Goal: Task Accomplishment & Management: Manage account settings

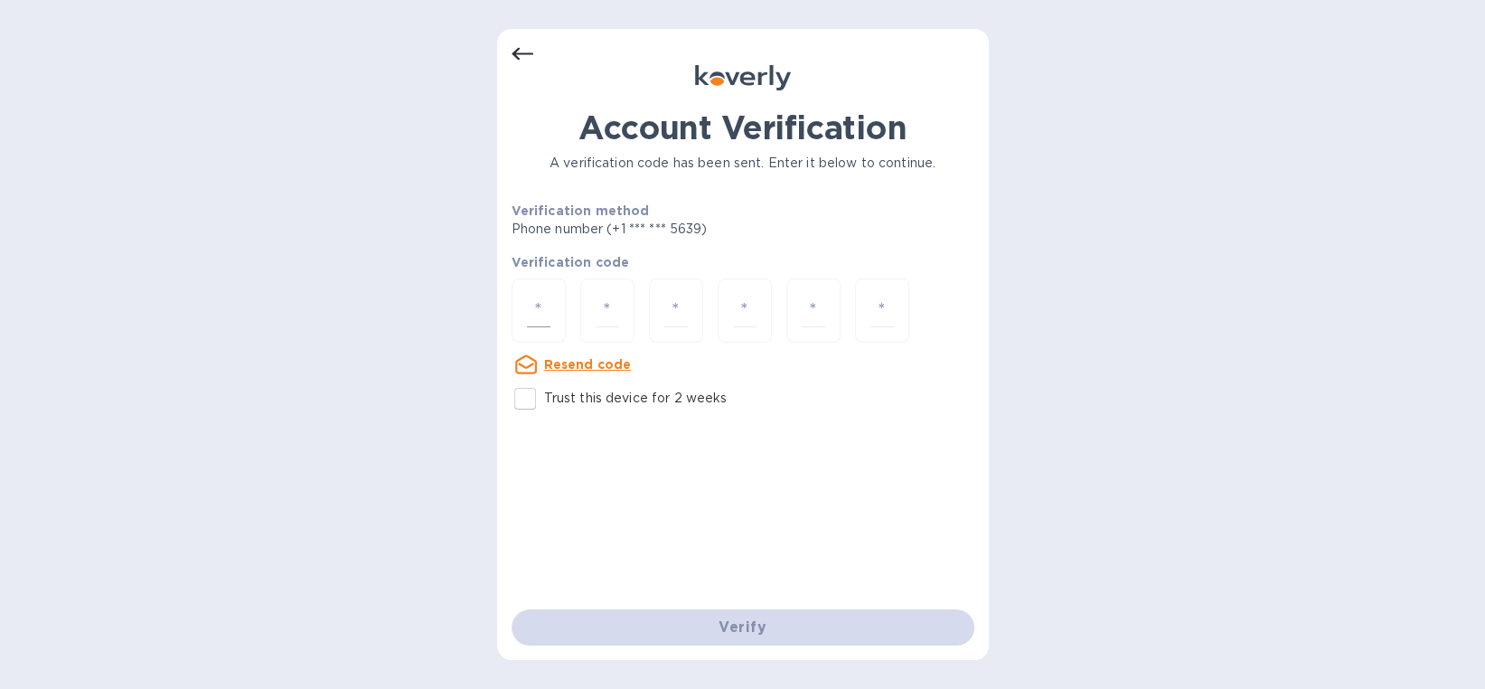
click at [541, 311] on input "number" at bounding box center [539, 310] width 24 height 33
type input "7"
type input "0"
type input "9"
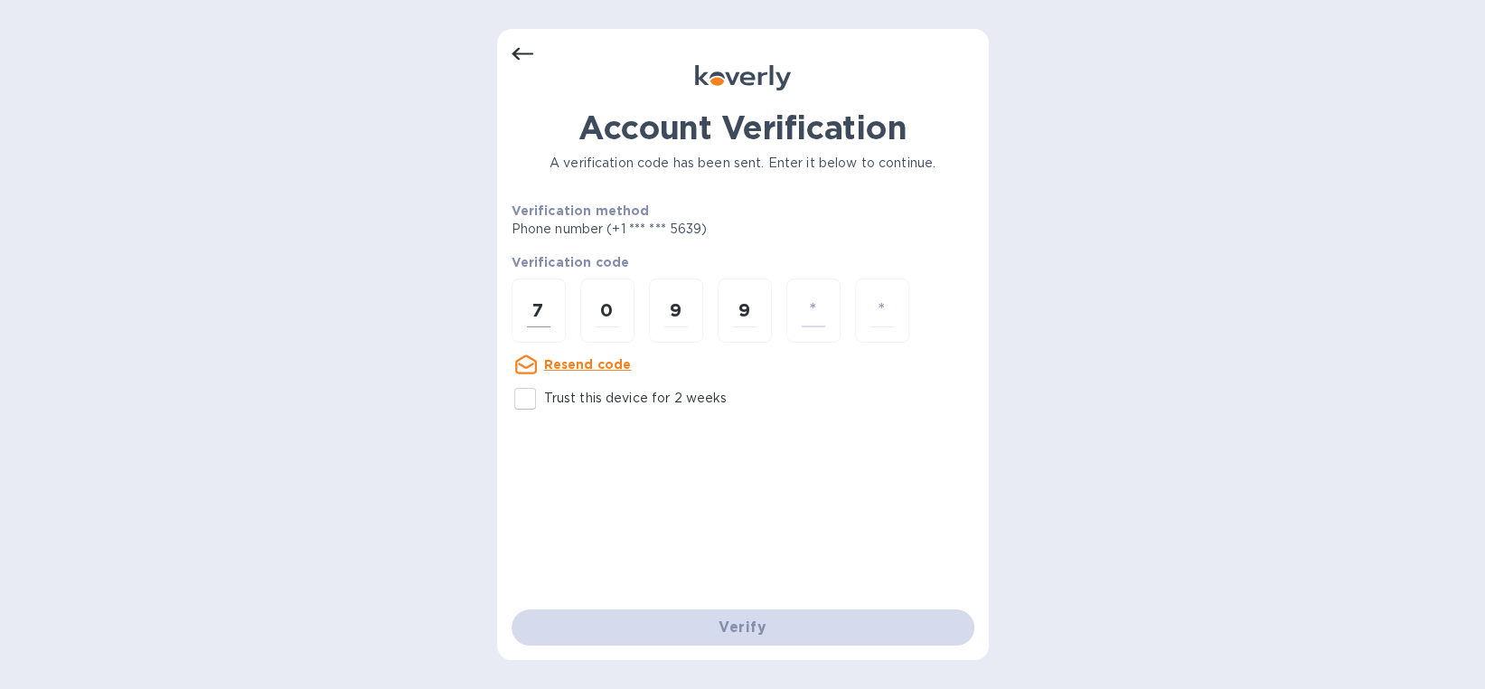
type input "5"
type input "2"
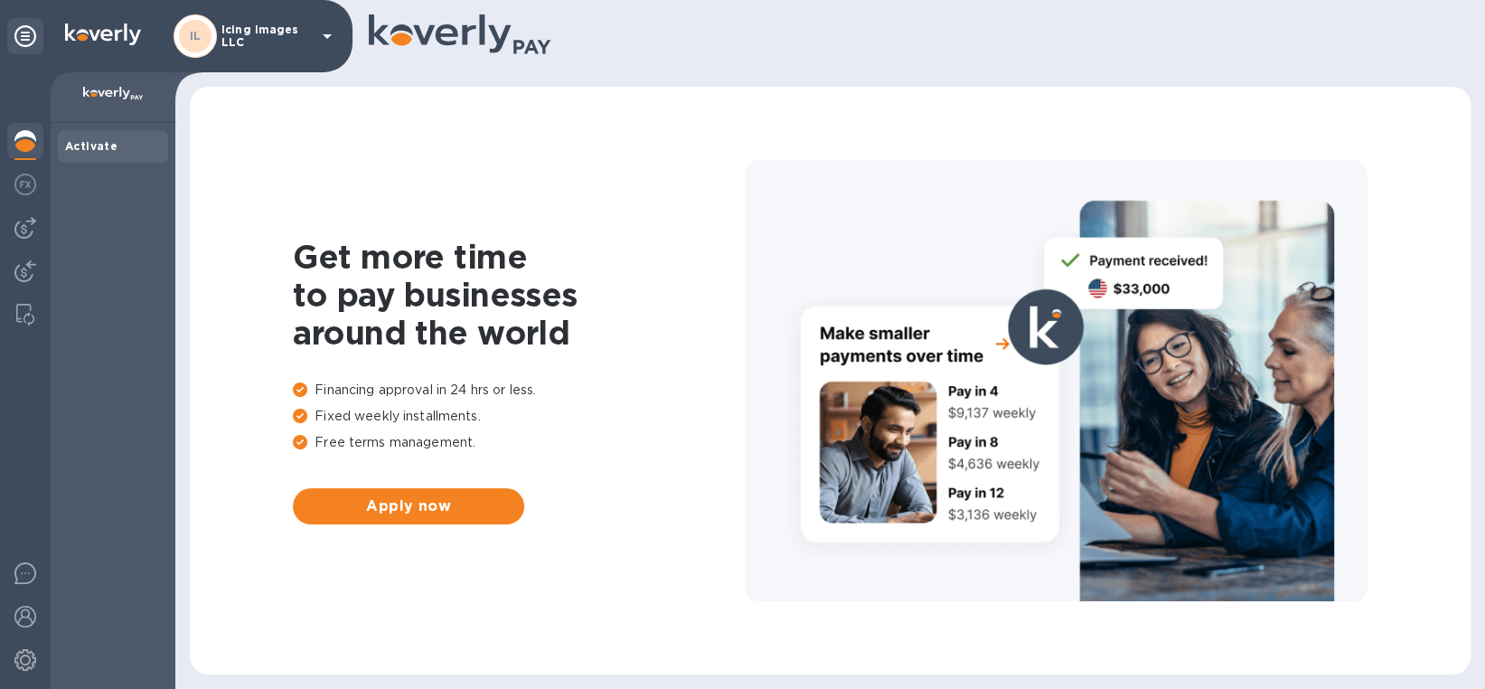
click at [117, 97] on img at bounding box center [113, 94] width 61 height 14
click at [20, 229] on img at bounding box center [25, 228] width 22 height 22
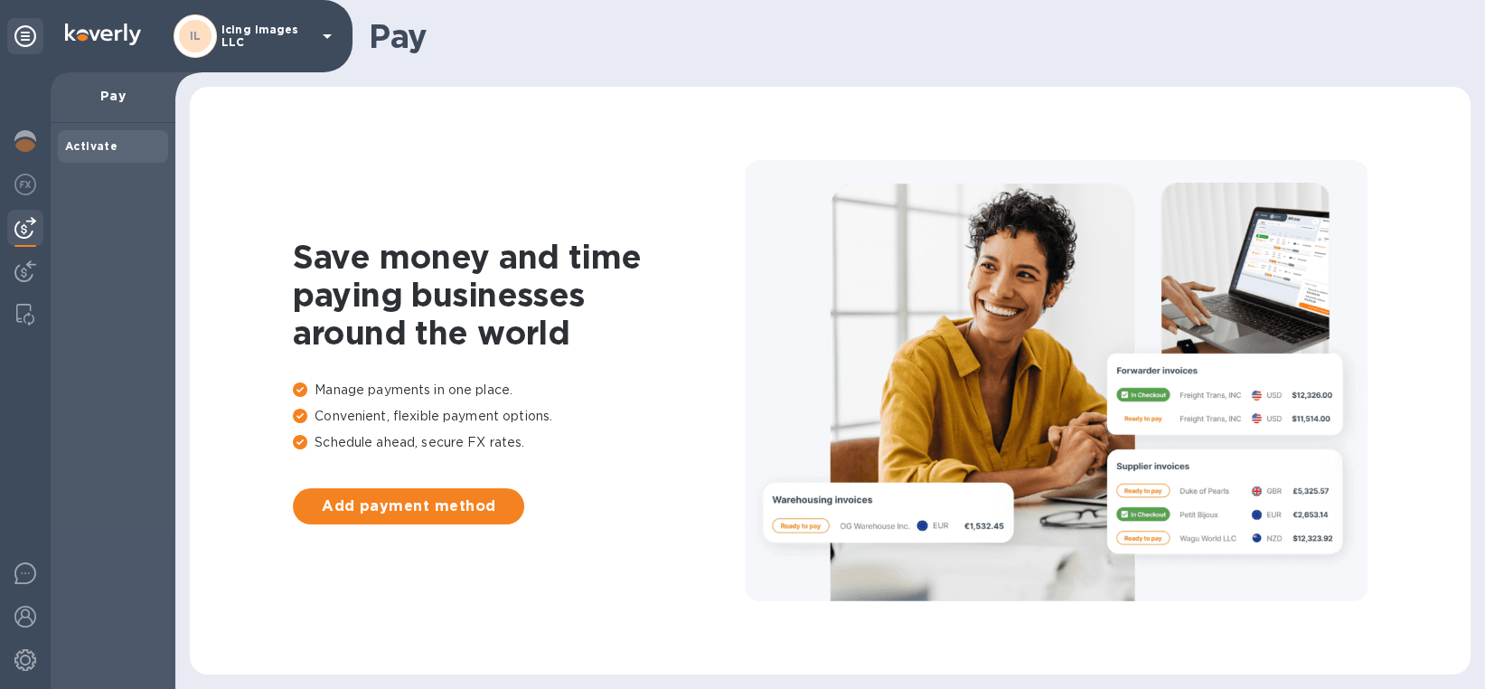
click at [31, 35] on icon at bounding box center [25, 36] width 22 height 22
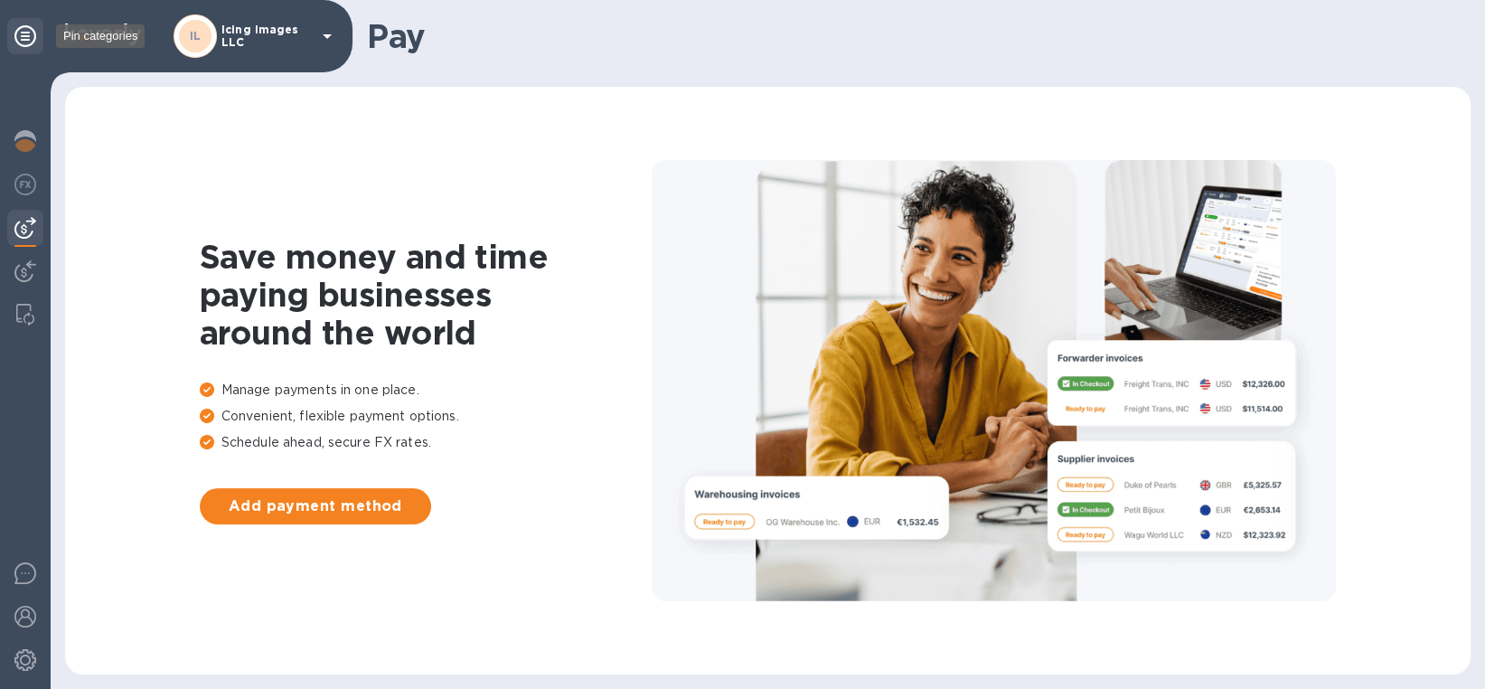
click at [31, 35] on icon at bounding box center [25, 36] width 22 height 22
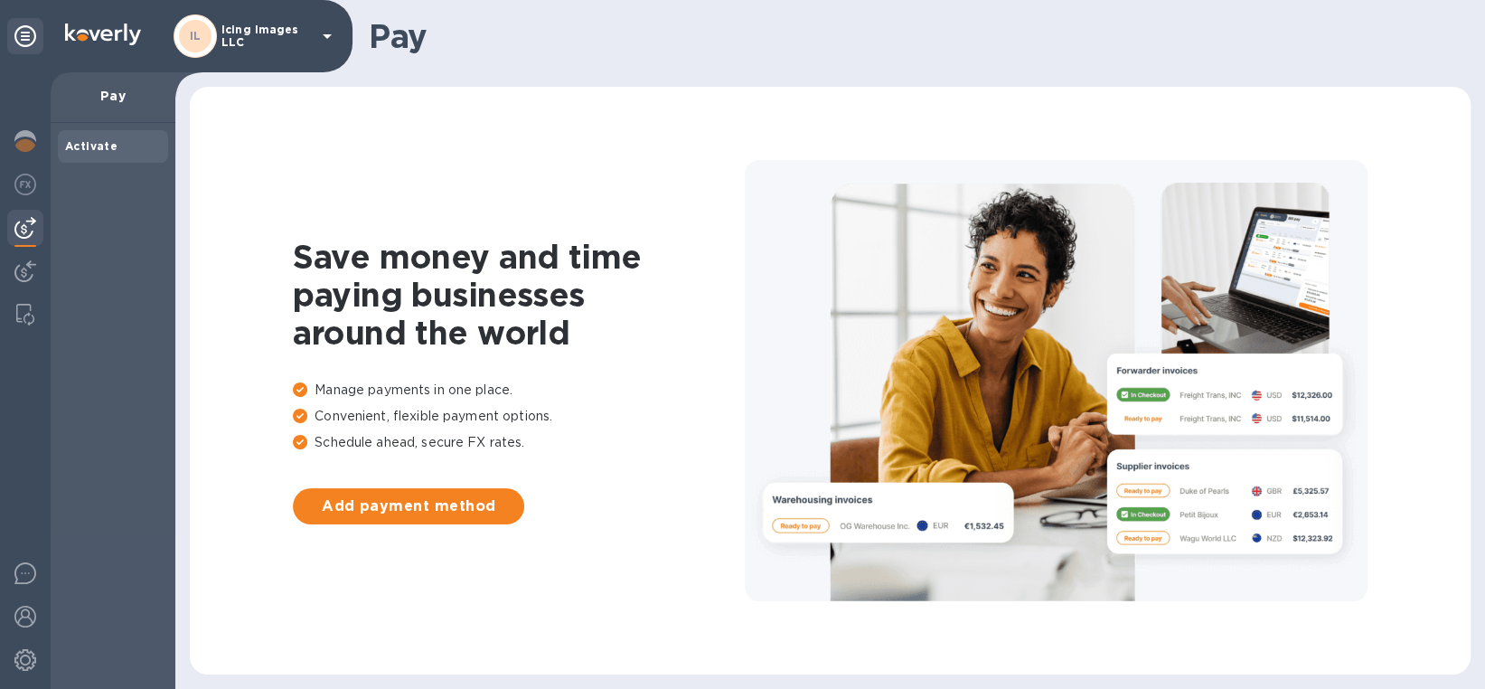
click at [334, 44] on icon at bounding box center [327, 36] width 22 height 22
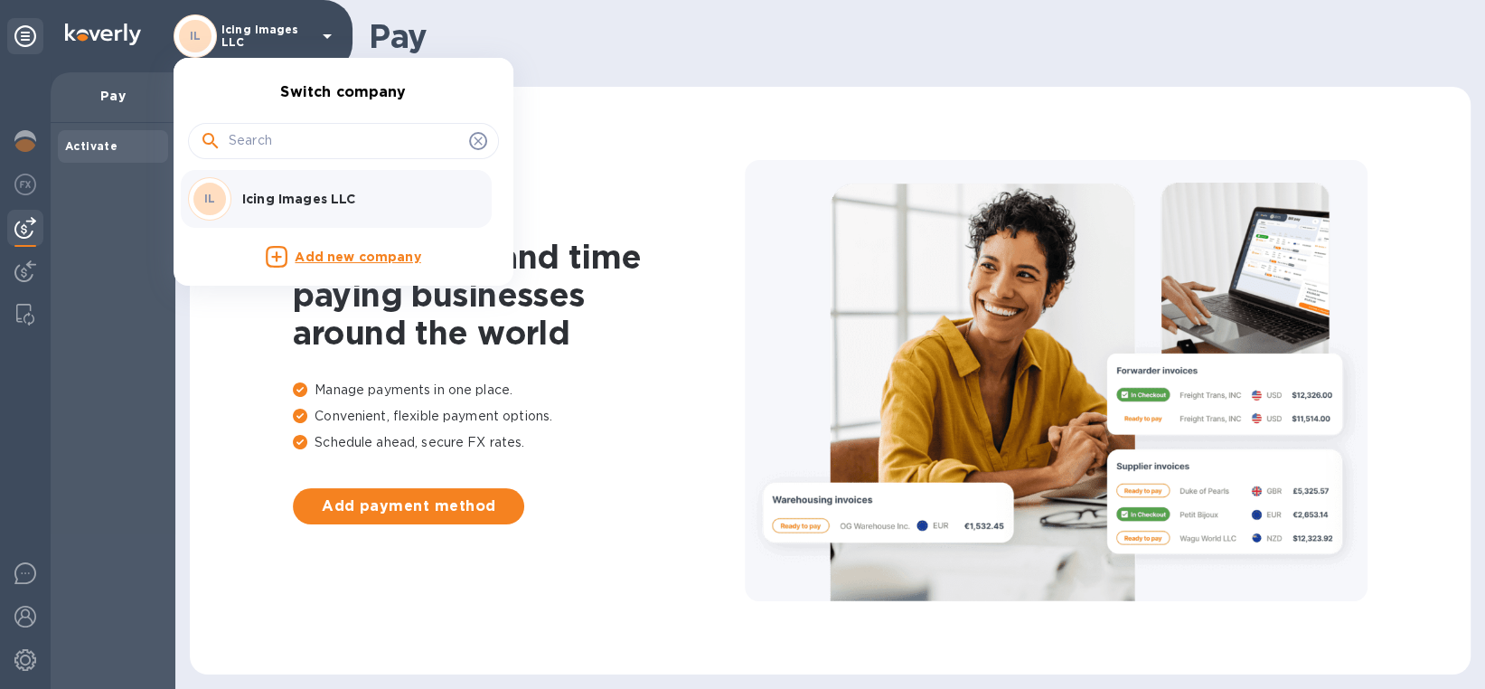
click at [334, 44] on div at bounding box center [742, 344] width 1485 height 689
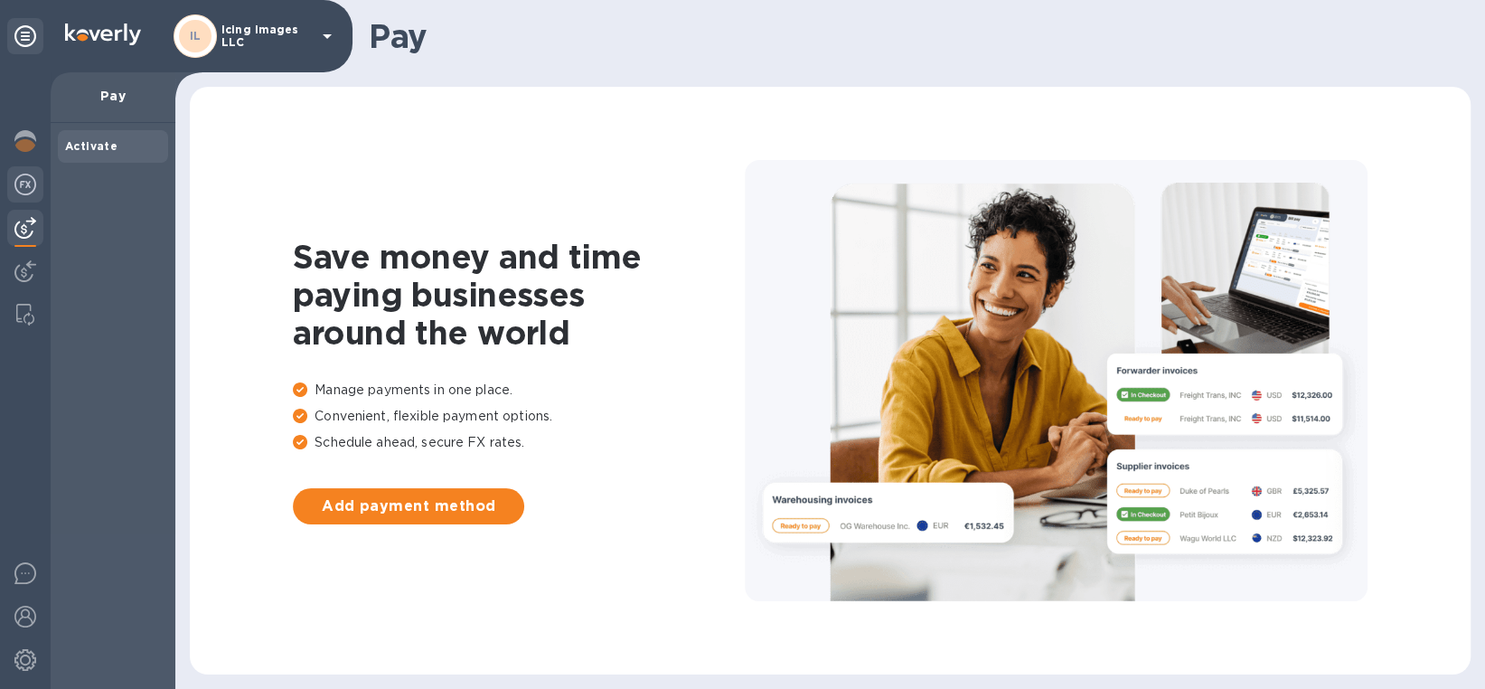
click at [29, 188] on img at bounding box center [25, 185] width 22 height 22
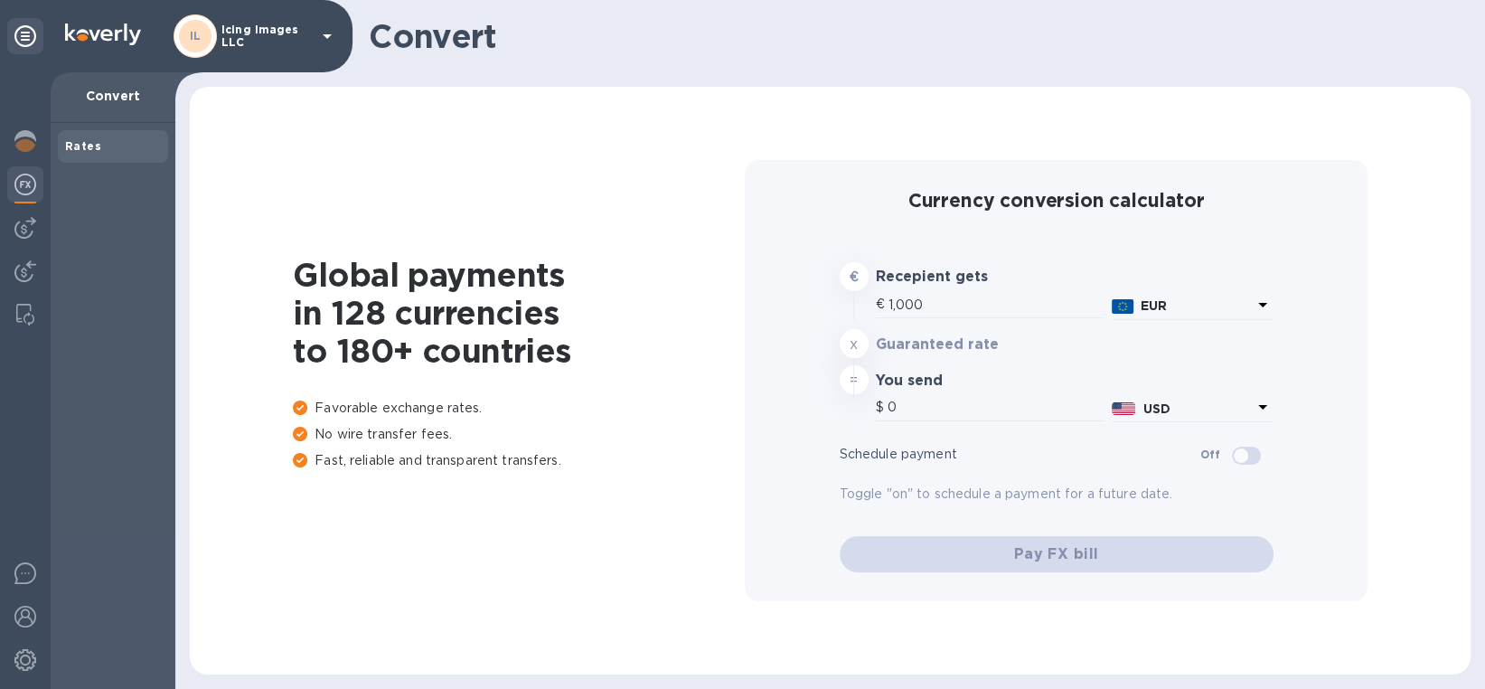
type input "1,172.85"
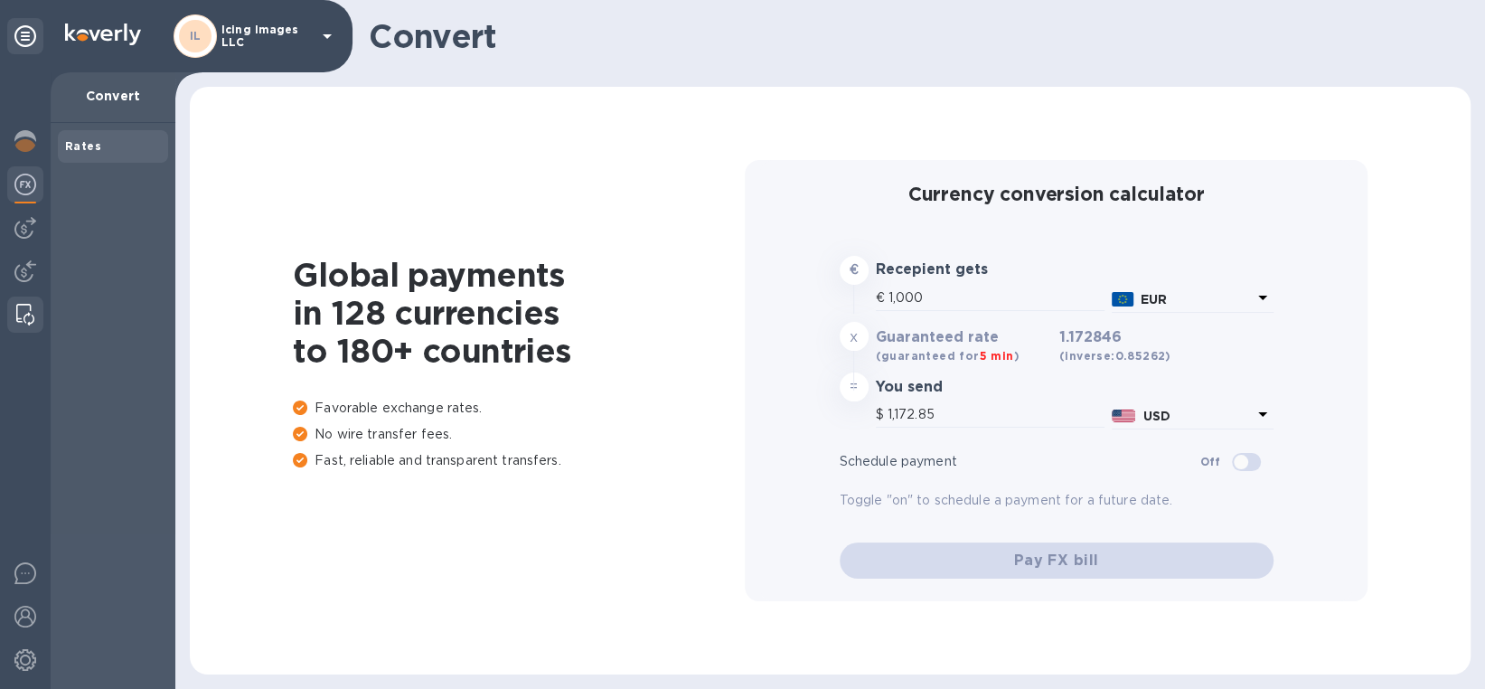
click at [21, 313] on img at bounding box center [25, 315] width 18 height 22
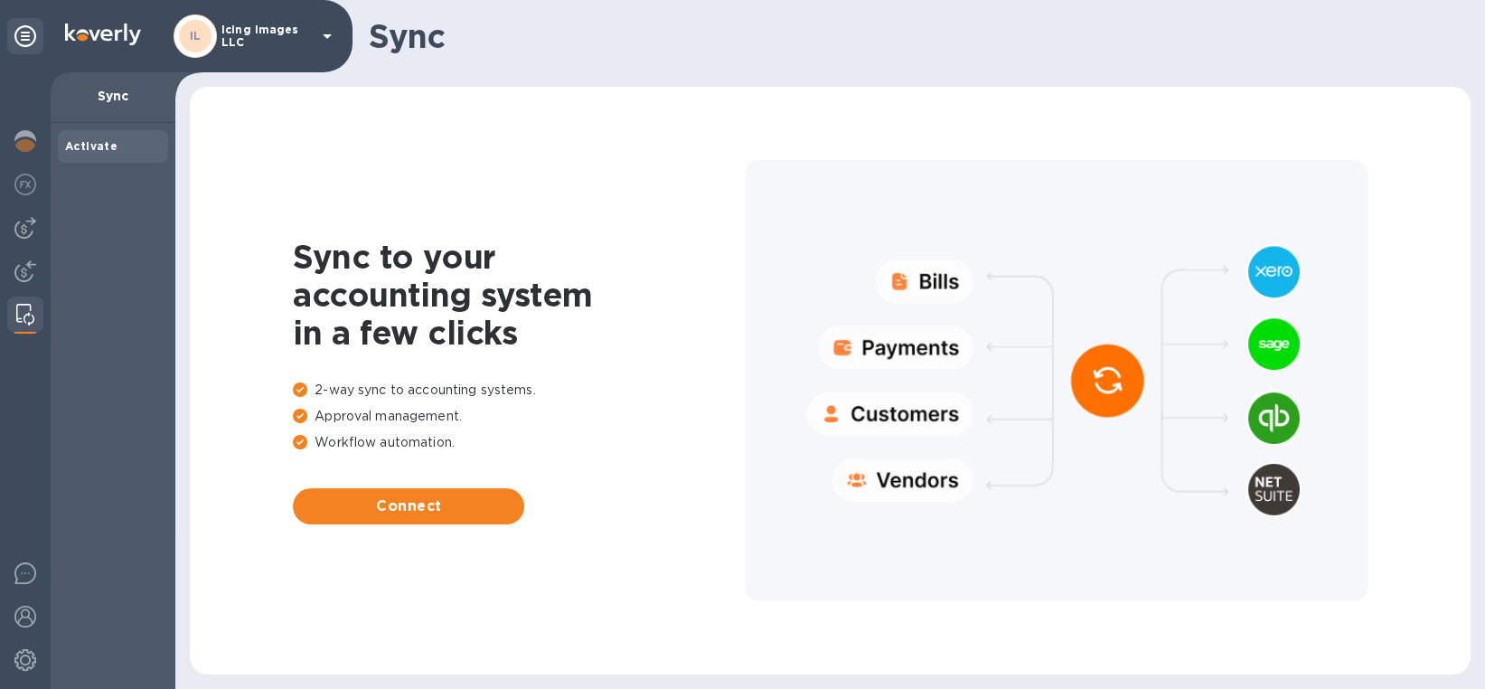
click at [115, 141] on span "Activate" at bounding box center [113, 146] width 96 height 18
click at [21, 141] on img at bounding box center [25, 141] width 22 height 22
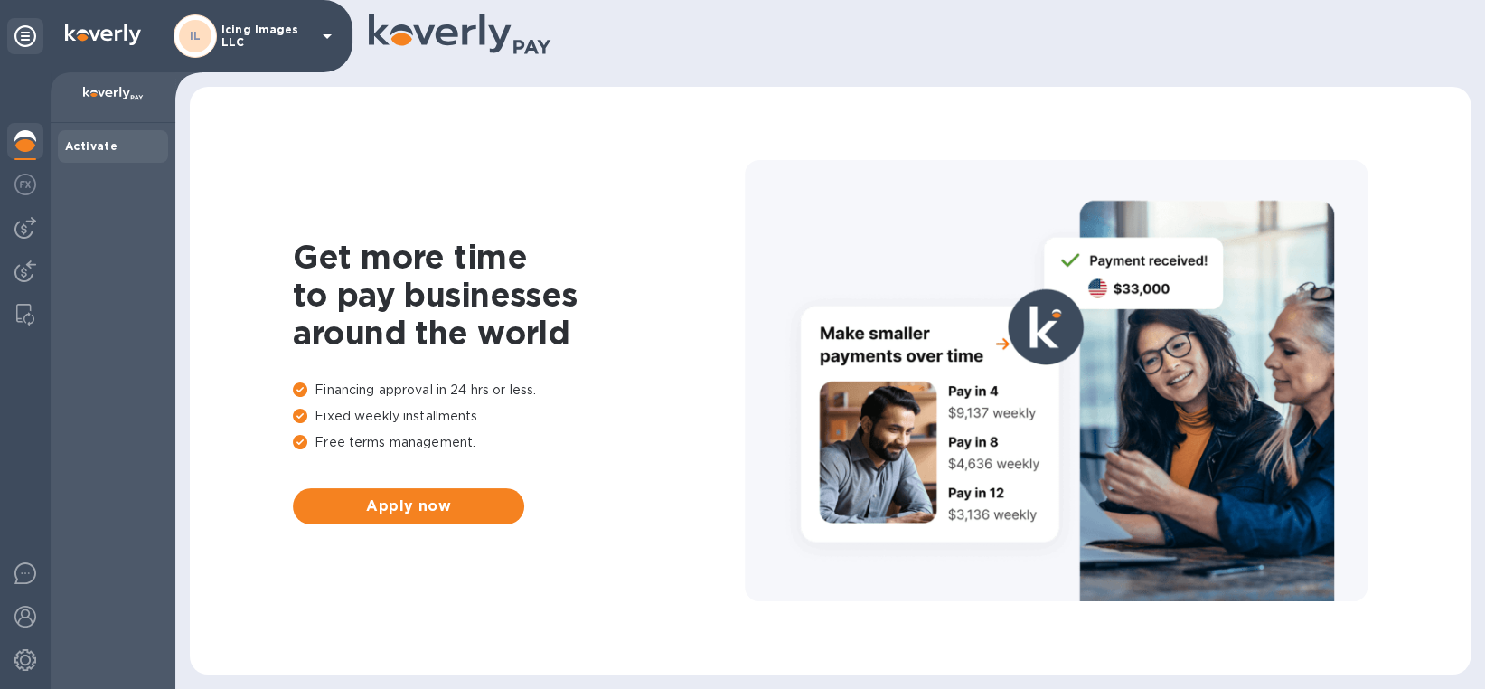
click at [24, 41] on icon at bounding box center [25, 36] width 22 height 22
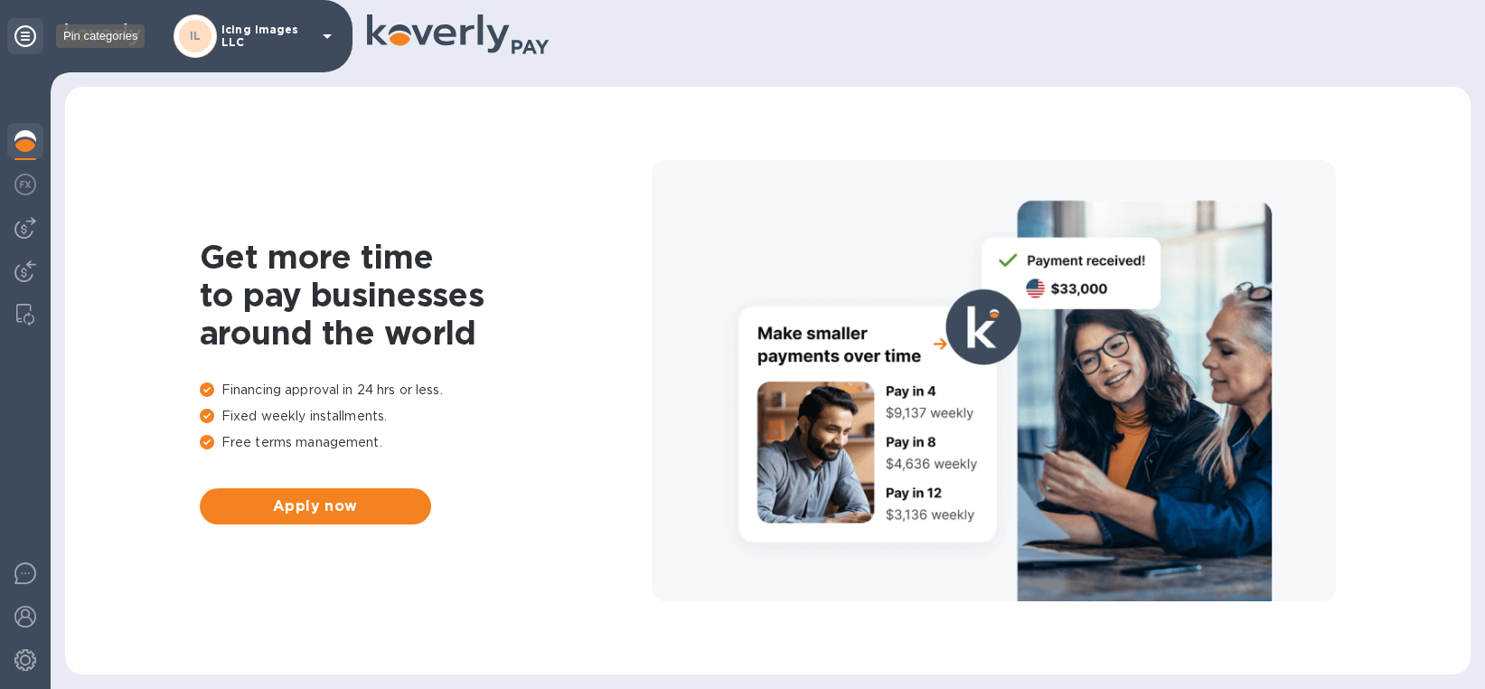
click at [24, 41] on icon at bounding box center [25, 36] width 22 height 22
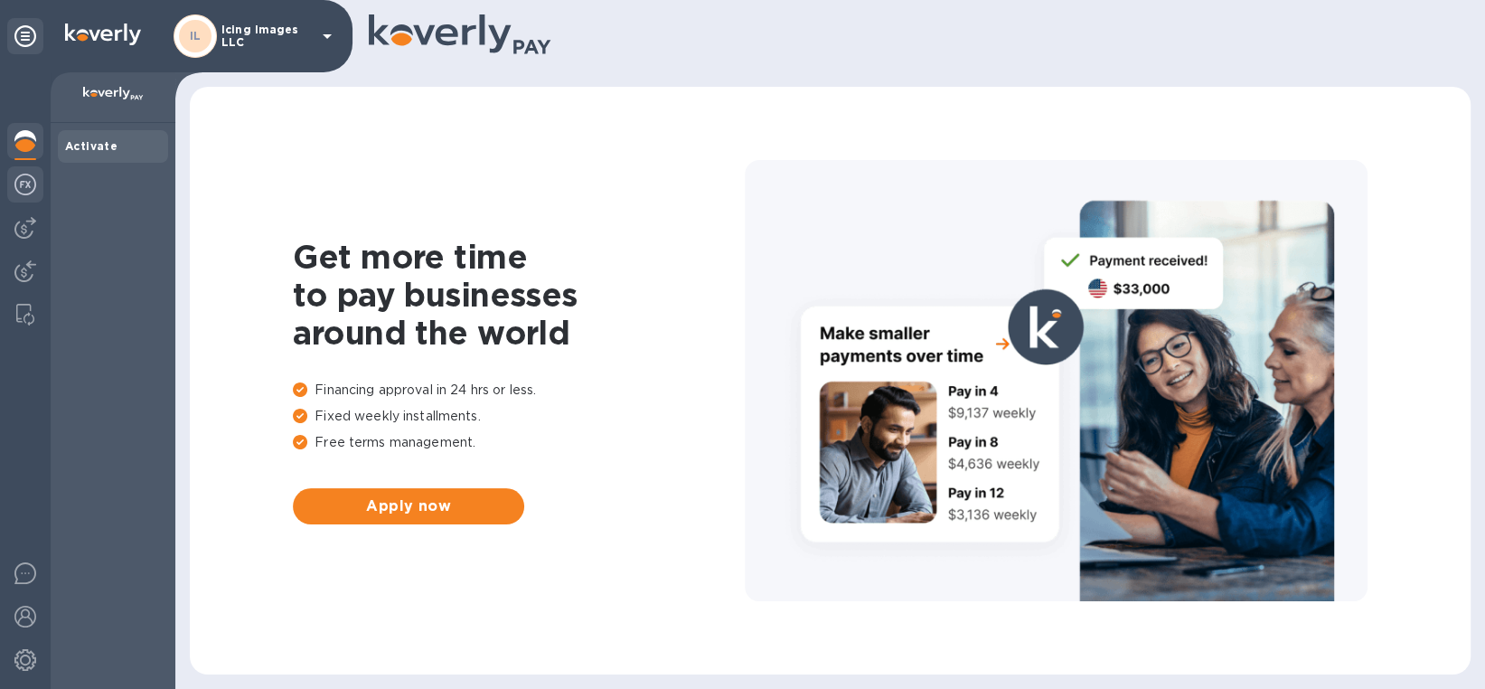
click at [28, 178] on img at bounding box center [25, 185] width 22 height 22
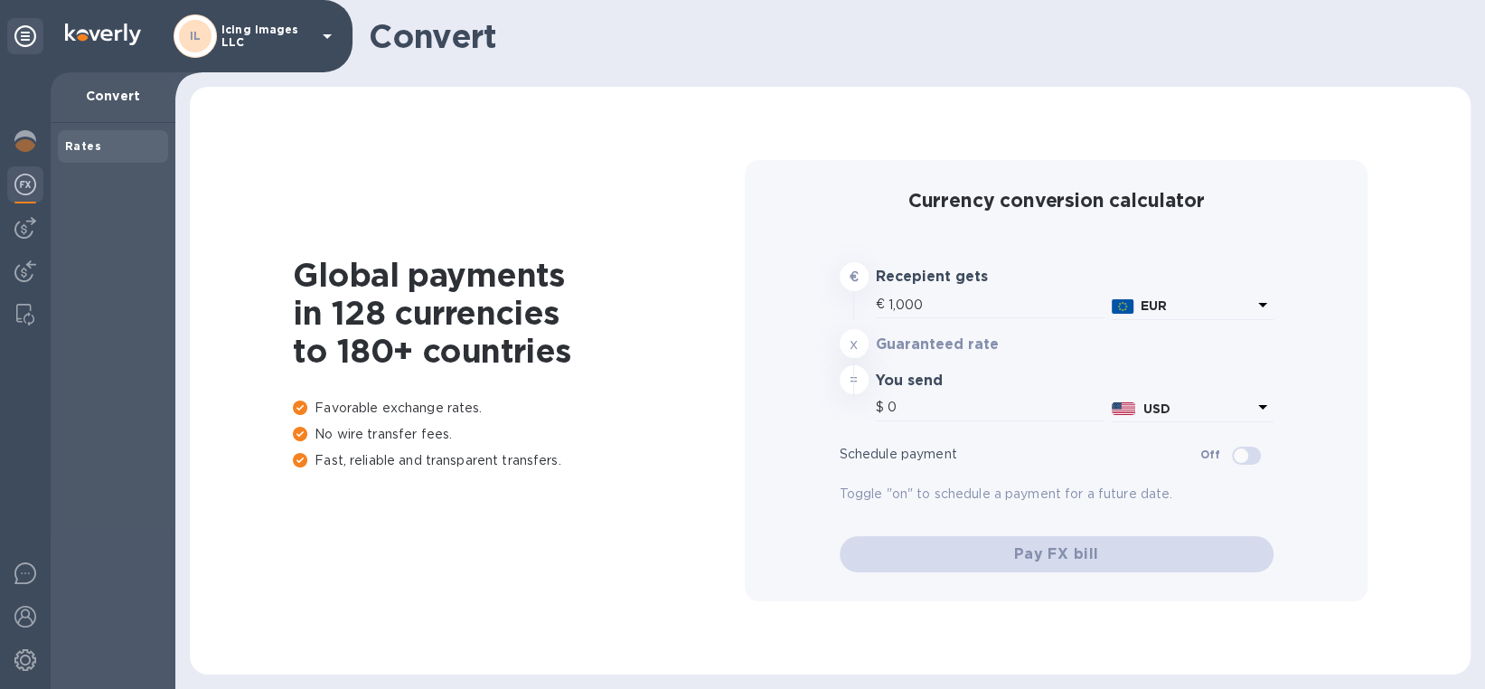
type input "1,172.85"
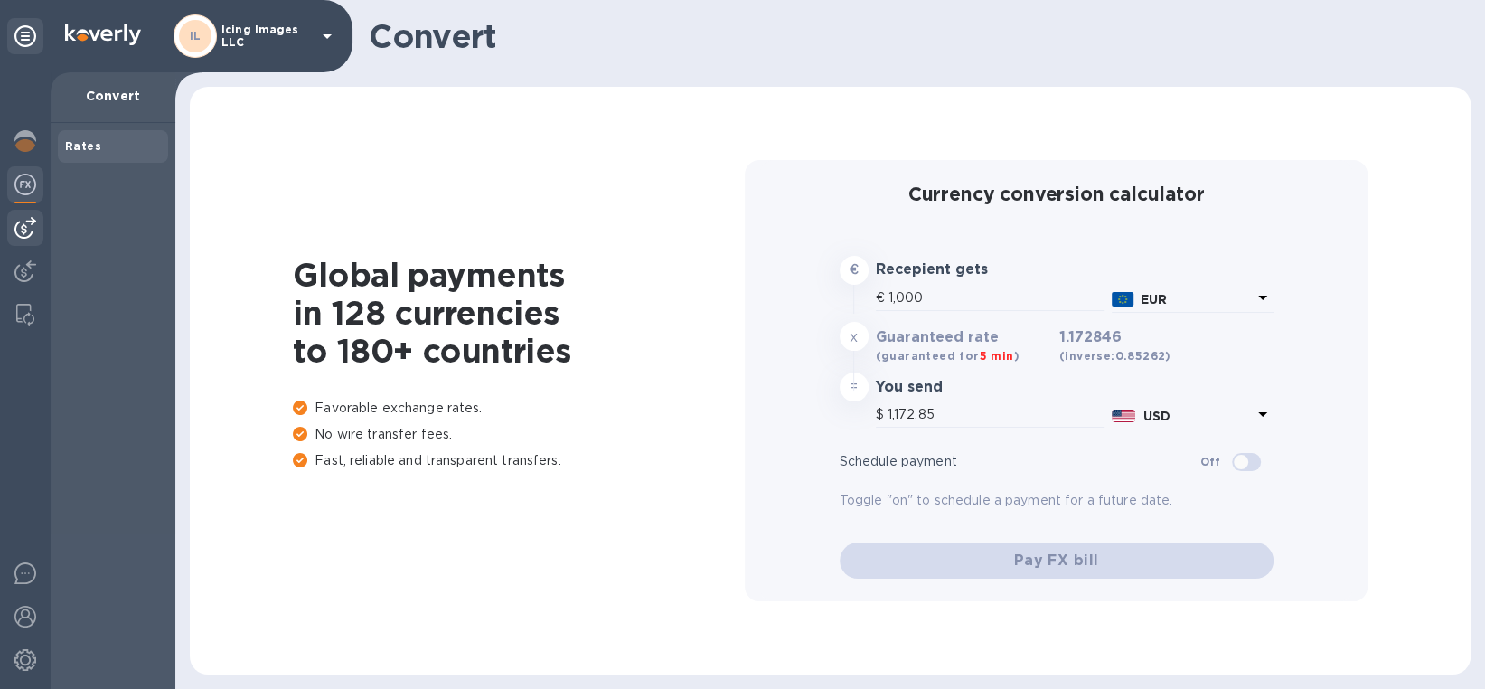
click at [24, 224] on img at bounding box center [25, 228] width 22 height 22
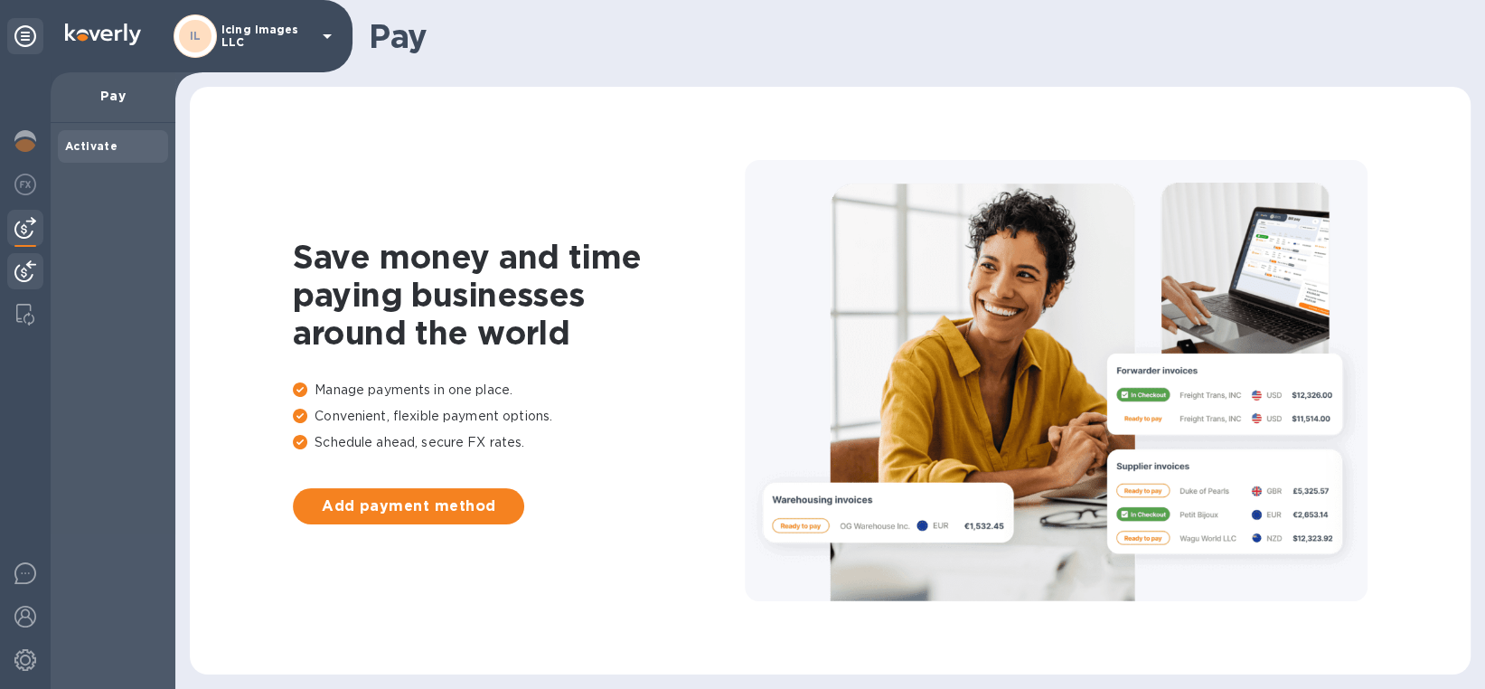
click at [26, 268] on img at bounding box center [25, 271] width 22 height 22
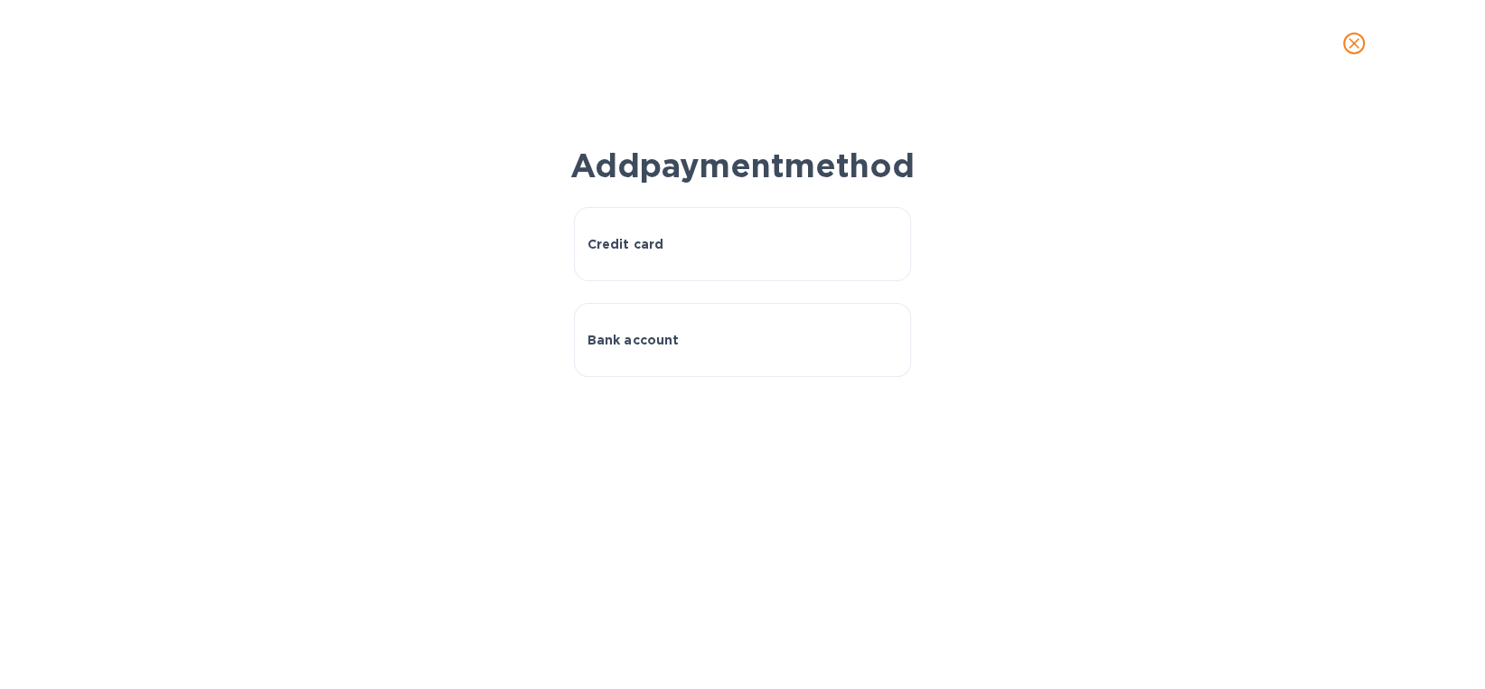
click at [1356, 43] on icon "close" at bounding box center [1354, 43] width 18 height 18
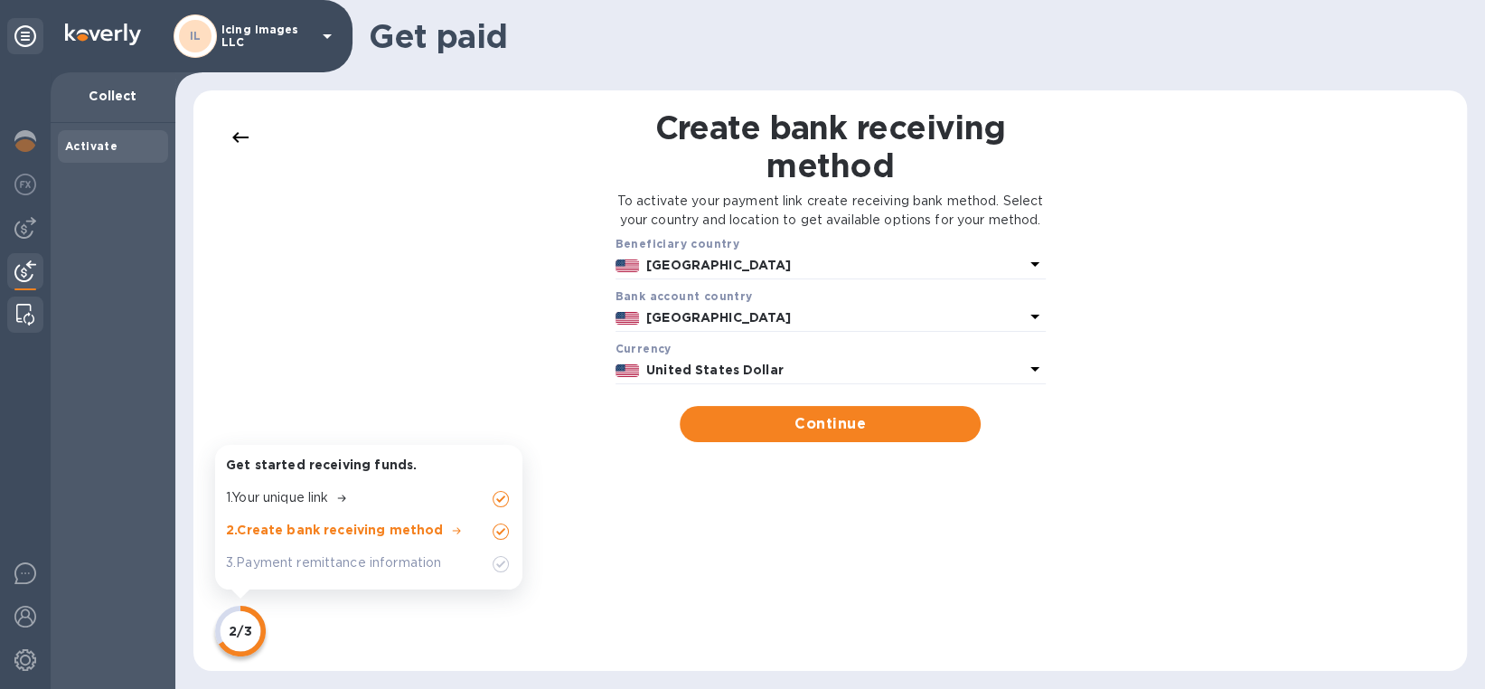
click at [24, 323] on img at bounding box center [25, 315] width 18 height 22
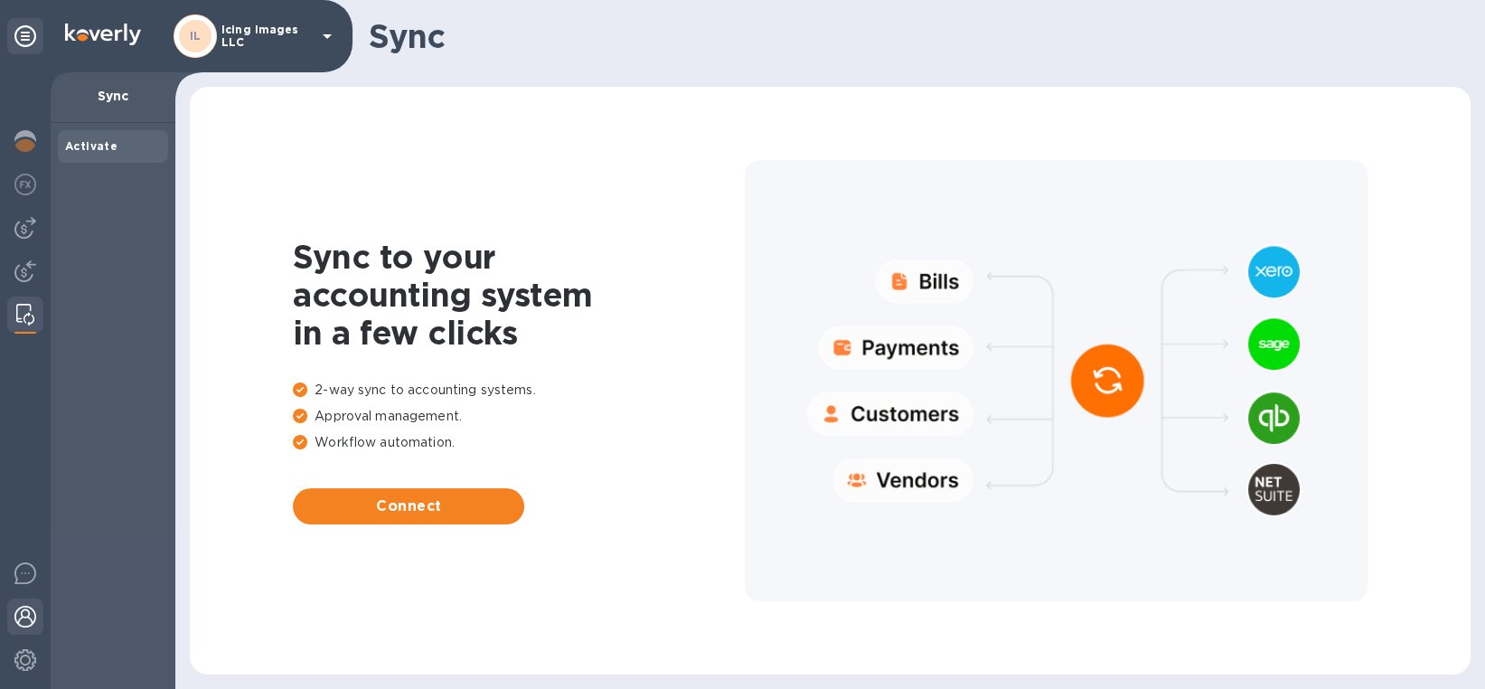
click at [19, 613] on img at bounding box center [25, 617] width 22 height 22
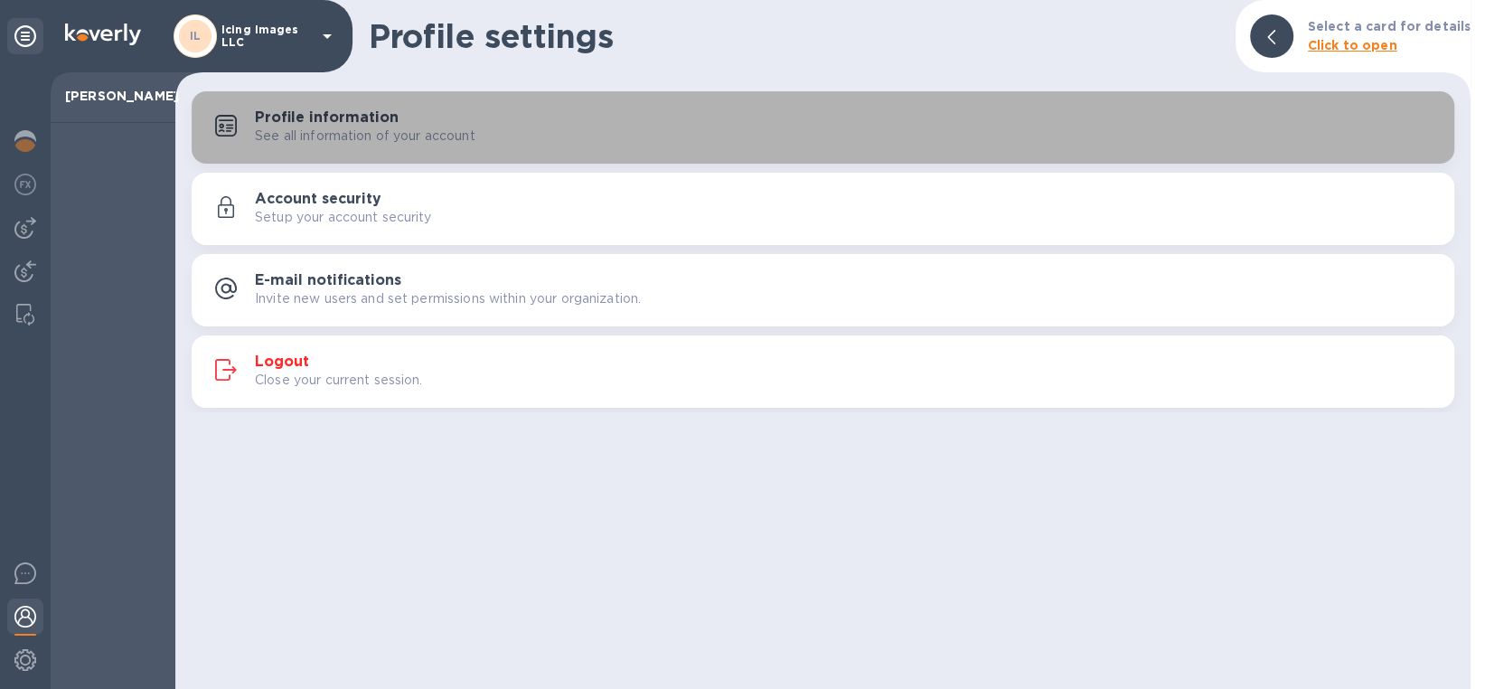
click at [328, 120] on h3 "Profile information" at bounding box center [327, 117] width 144 height 17
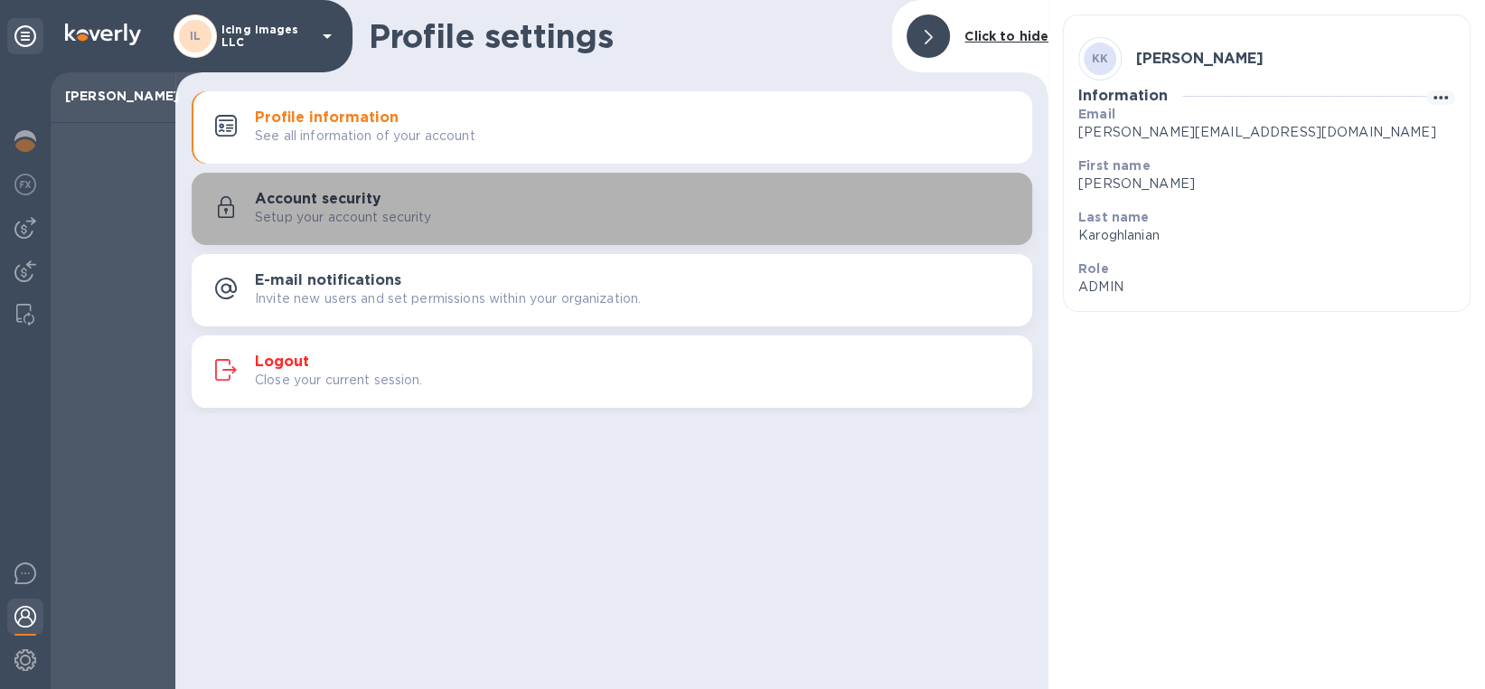
click at [287, 202] on h3 "Account security" at bounding box center [318, 199] width 127 height 17
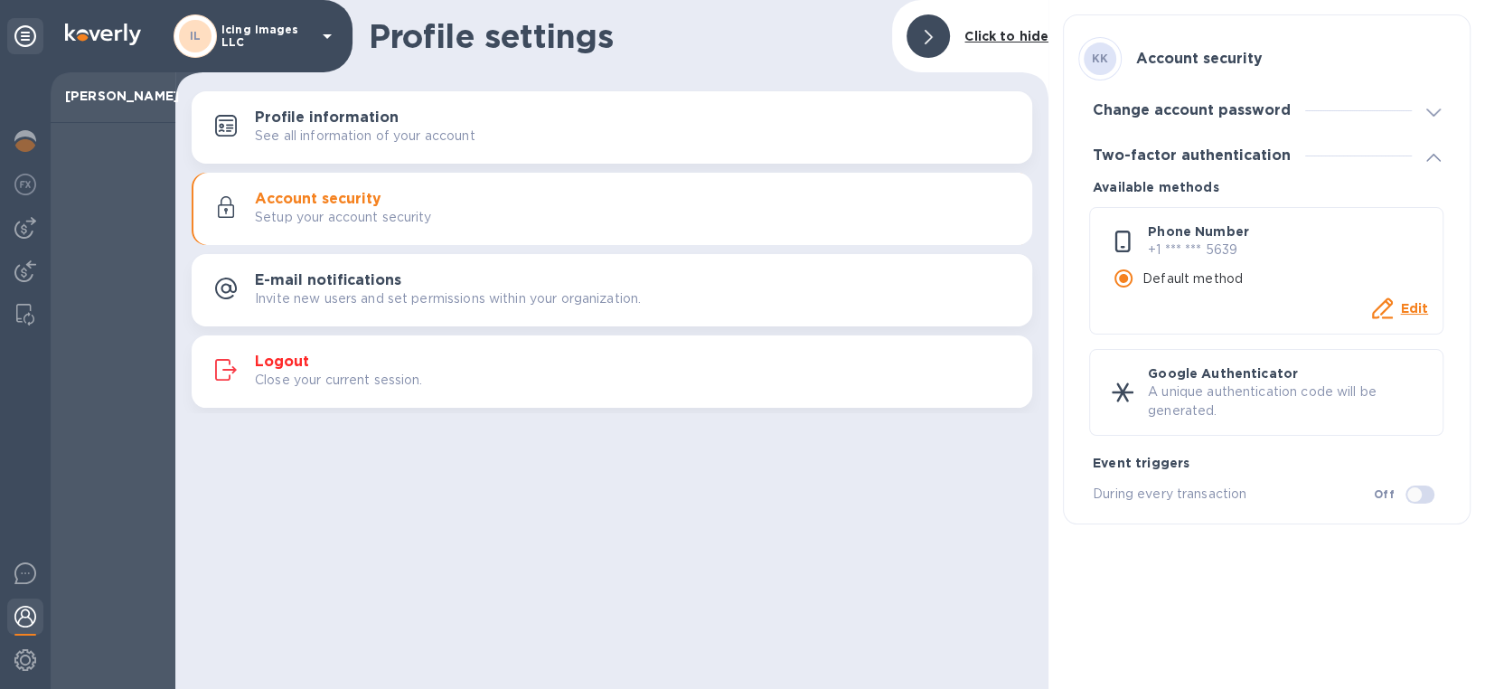
click at [284, 285] on h3 "E-mail notifications" at bounding box center [328, 280] width 146 height 17
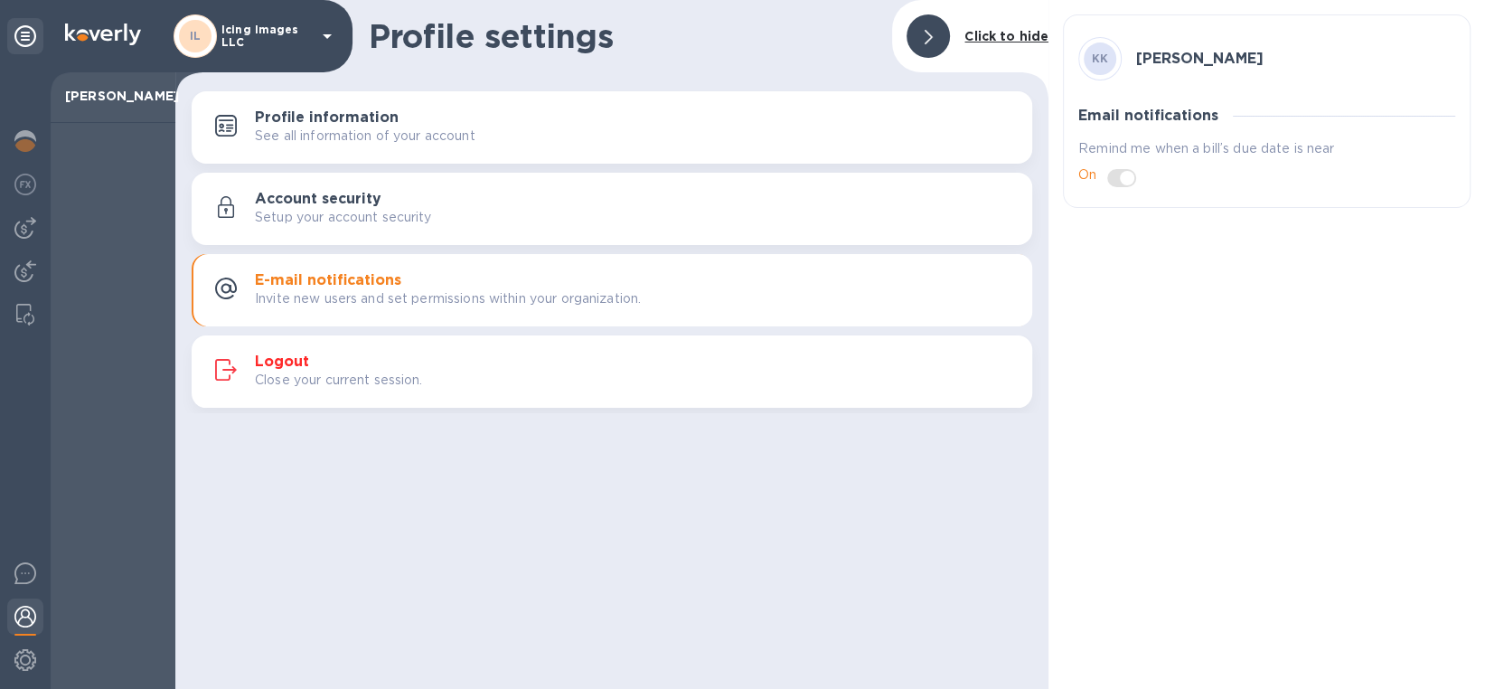
click at [367, 478] on div "Profile settings Click to hide Profile information See all information of your …" at bounding box center [611, 344] width 873 height 689
click at [917, 33] on div at bounding box center [928, 35] width 43 height 43
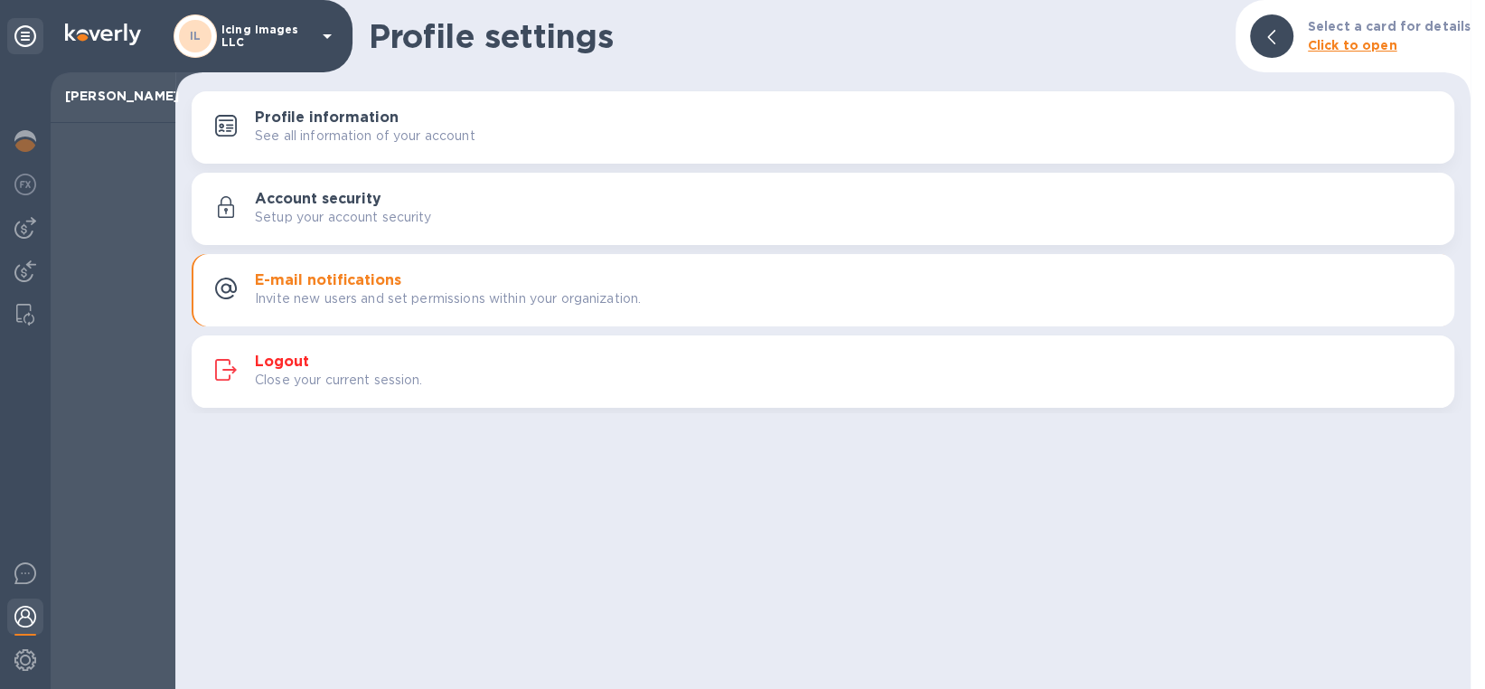
click at [1364, 48] on b "Click to open" at bounding box center [1352, 45] width 89 height 14
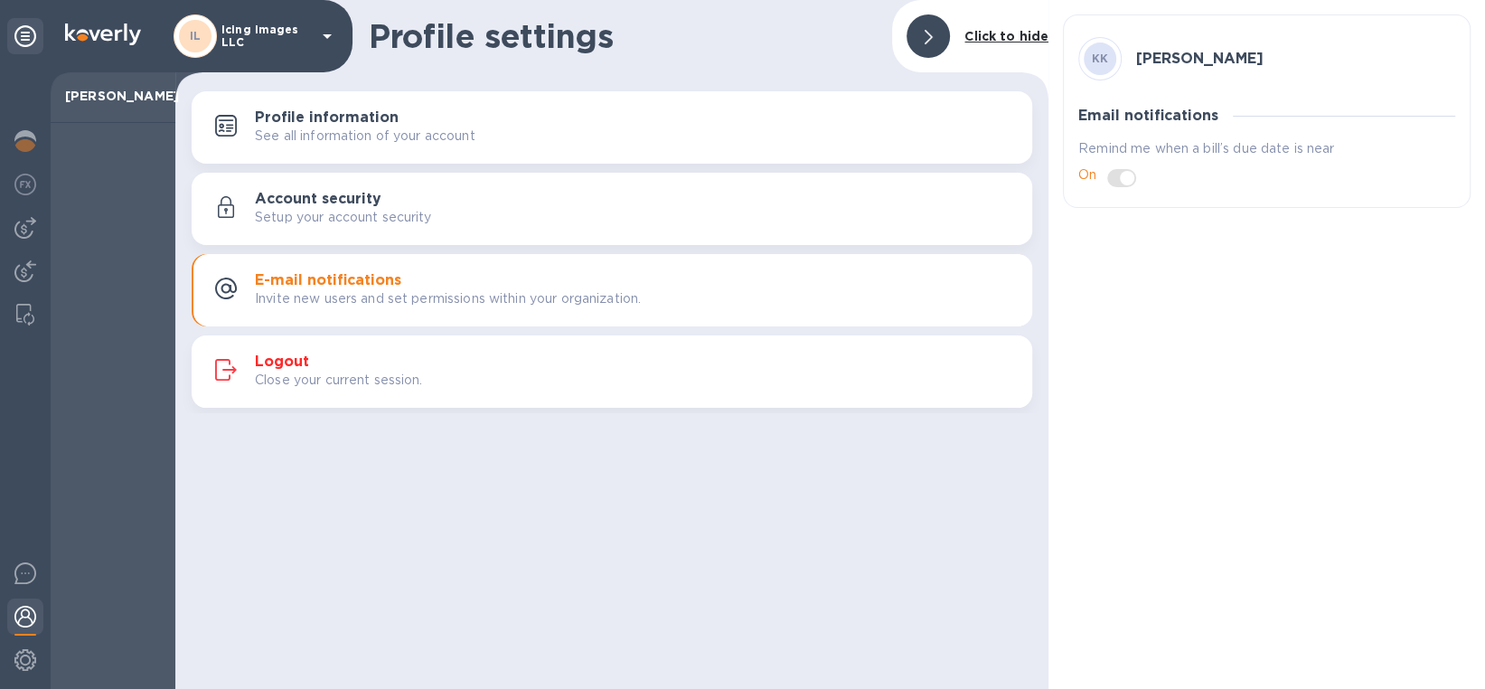
click at [928, 40] on icon at bounding box center [929, 37] width 8 height 14
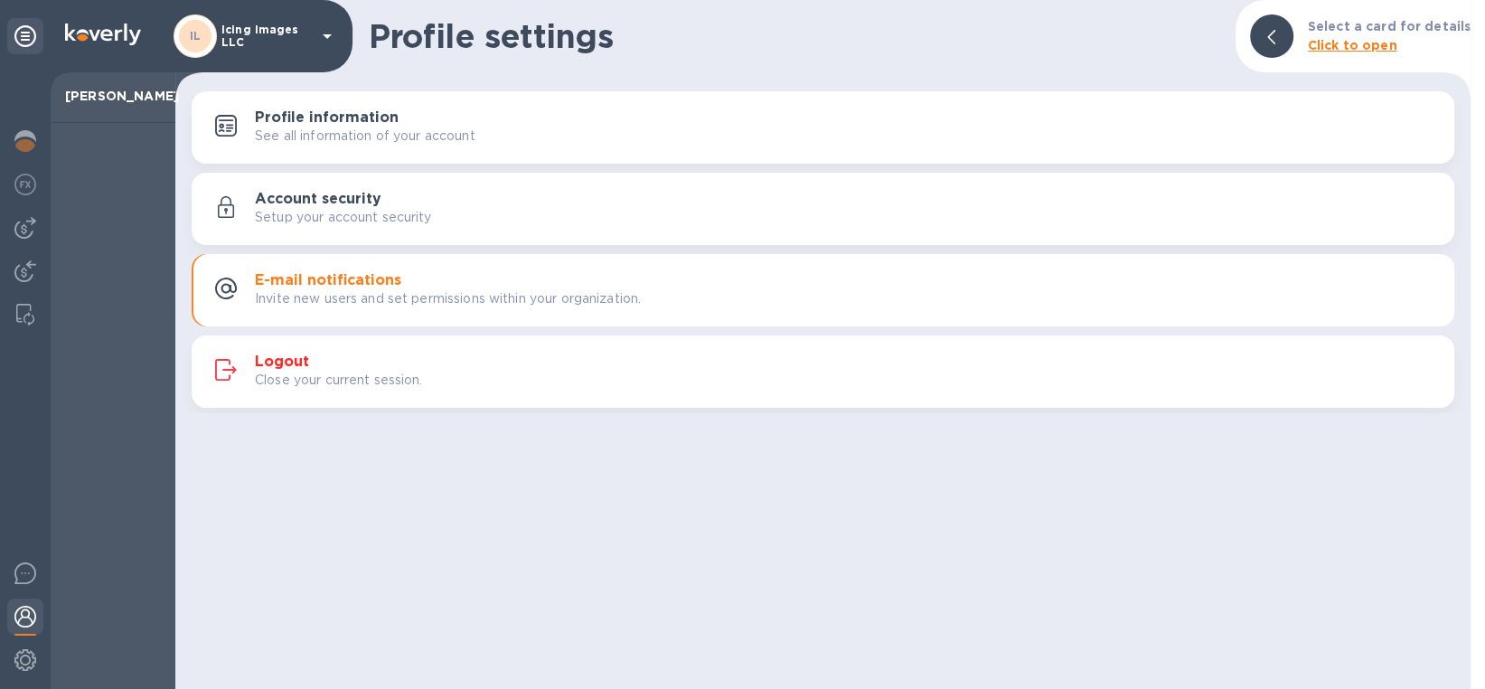
click at [324, 498] on div "Profile settings Select a card for details Click to open Profile information Se…" at bounding box center [822, 344] width 1295 height 689
click at [108, 105] on p "Karen Karoghlanian" at bounding box center [113, 96] width 96 height 18
click at [26, 140] on img at bounding box center [25, 141] width 22 height 22
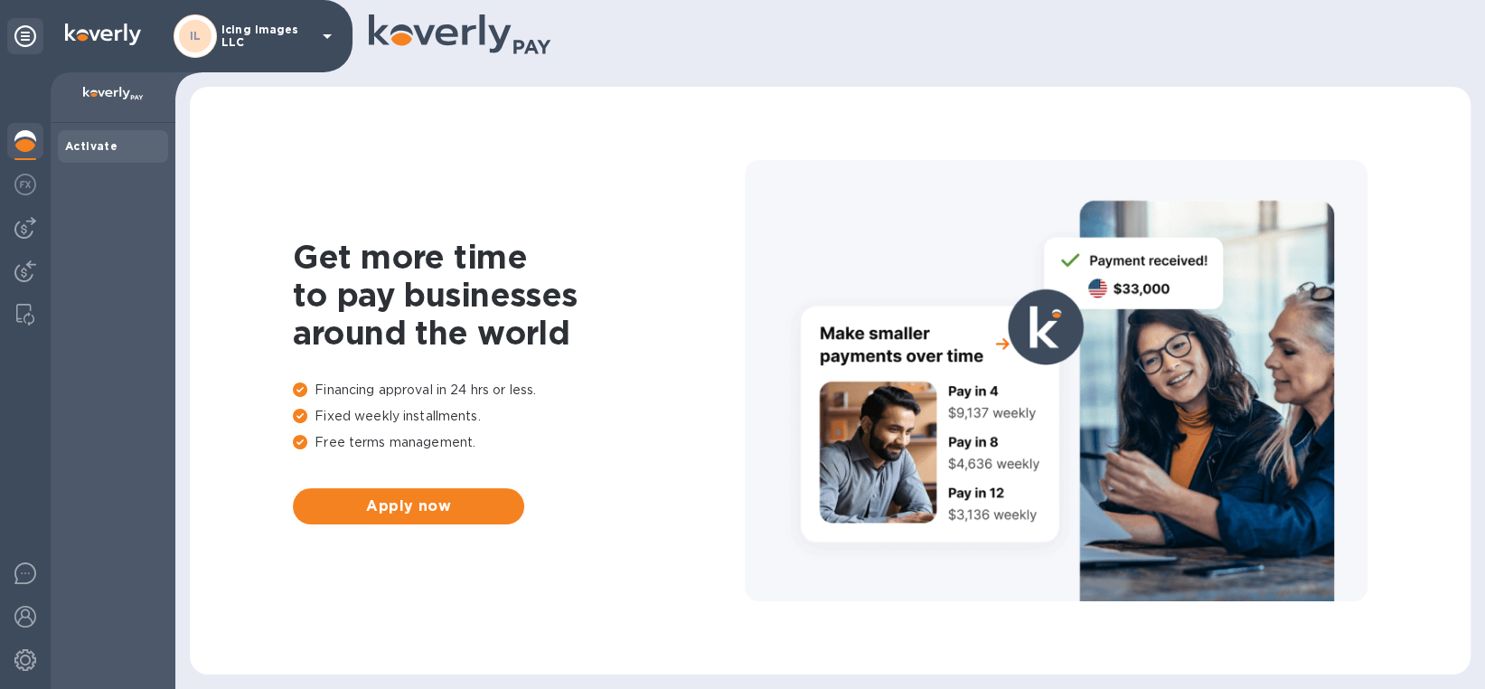
click at [82, 153] on div "Activate" at bounding box center [113, 146] width 96 height 18
click at [89, 146] on b "Activate" at bounding box center [91, 146] width 52 height 14
click at [101, 87] on img at bounding box center [113, 94] width 61 height 14
click at [100, 92] on img at bounding box center [113, 94] width 61 height 14
click at [89, 34] on img at bounding box center [103, 35] width 76 height 22
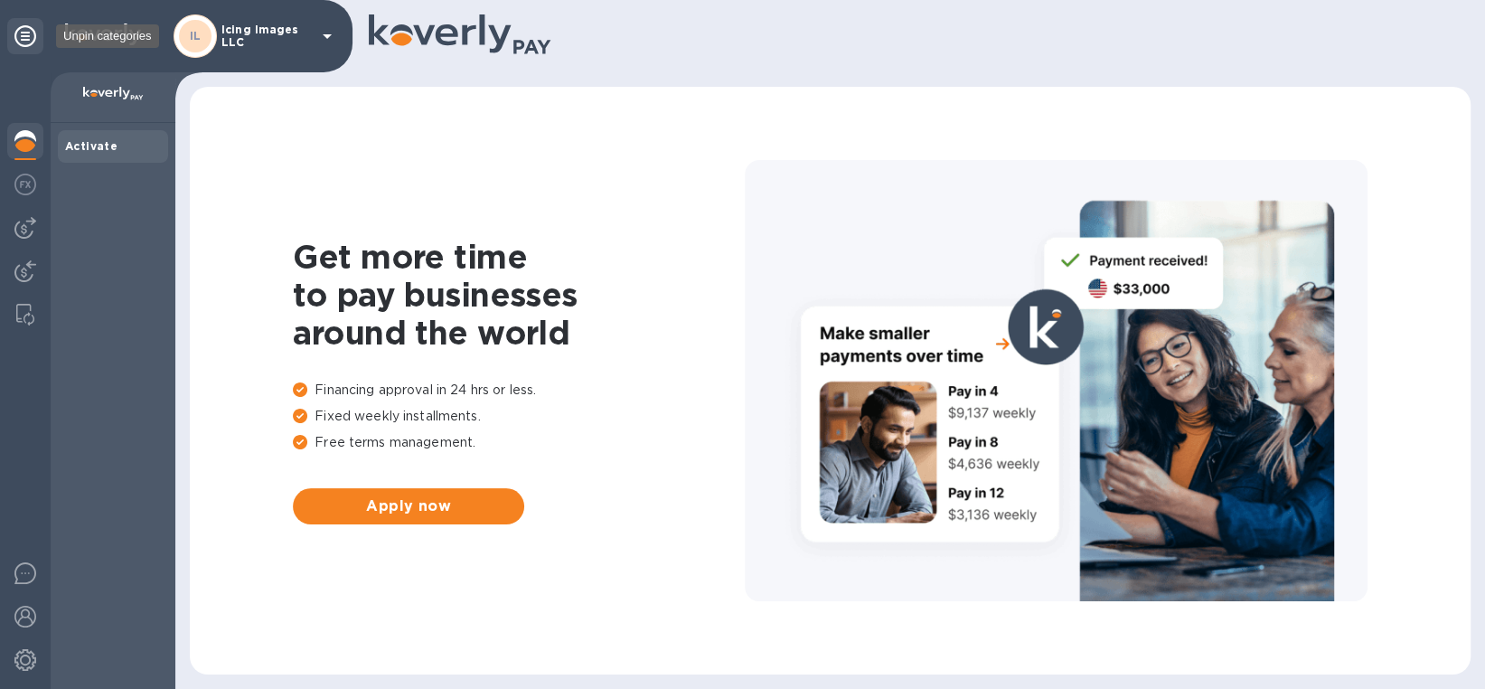
click at [26, 33] on icon at bounding box center [25, 36] width 22 height 22
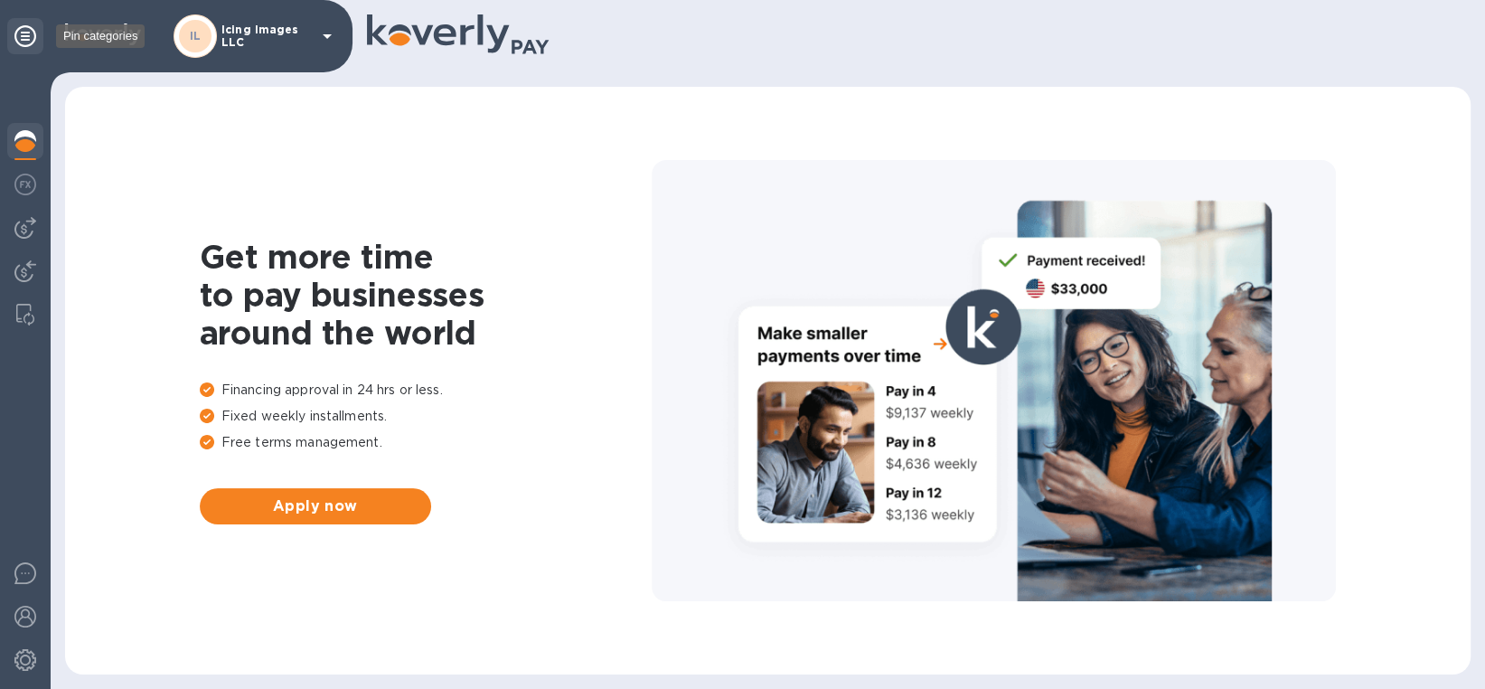
click at [26, 33] on icon at bounding box center [25, 36] width 22 height 22
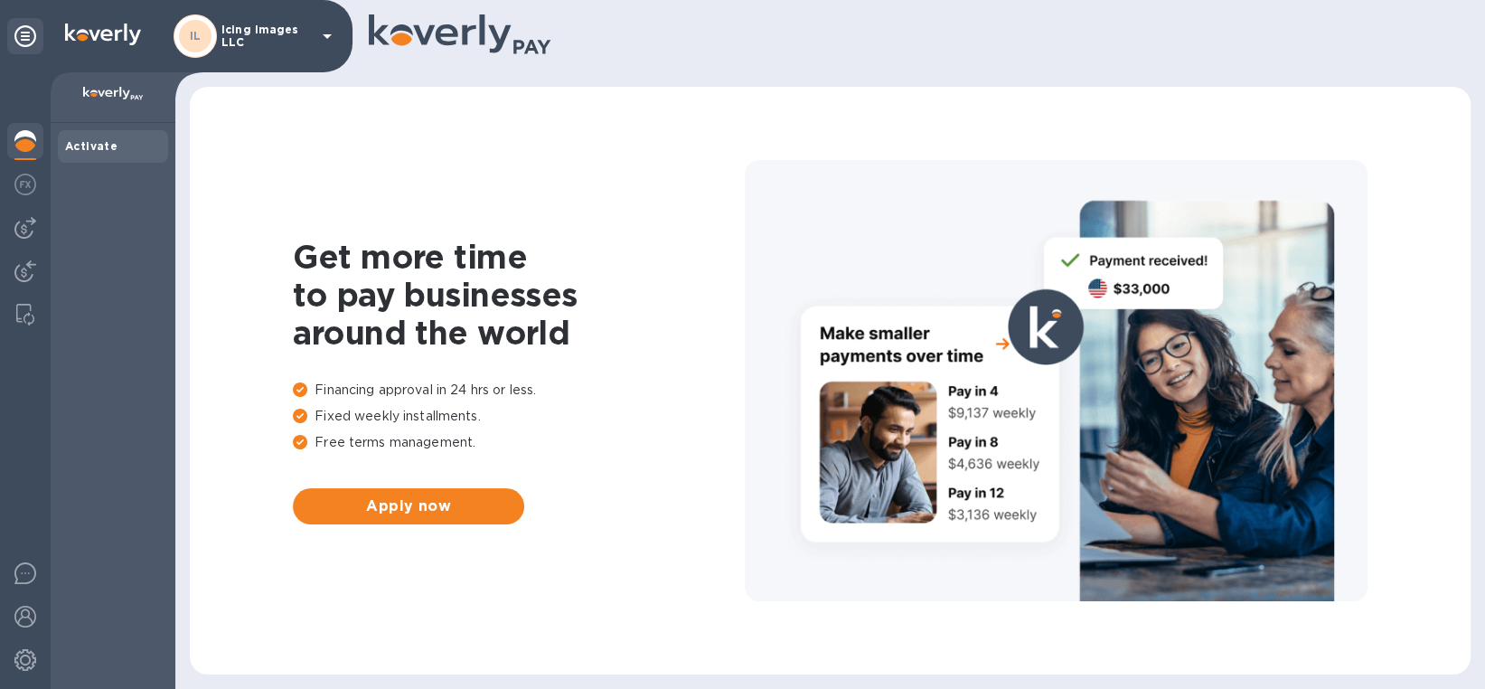
click at [130, 101] on p at bounding box center [113, 96] width 96 height 19
click at [99, 142] on b "Activate" at bounding box center [91, 146] width 52 height 14
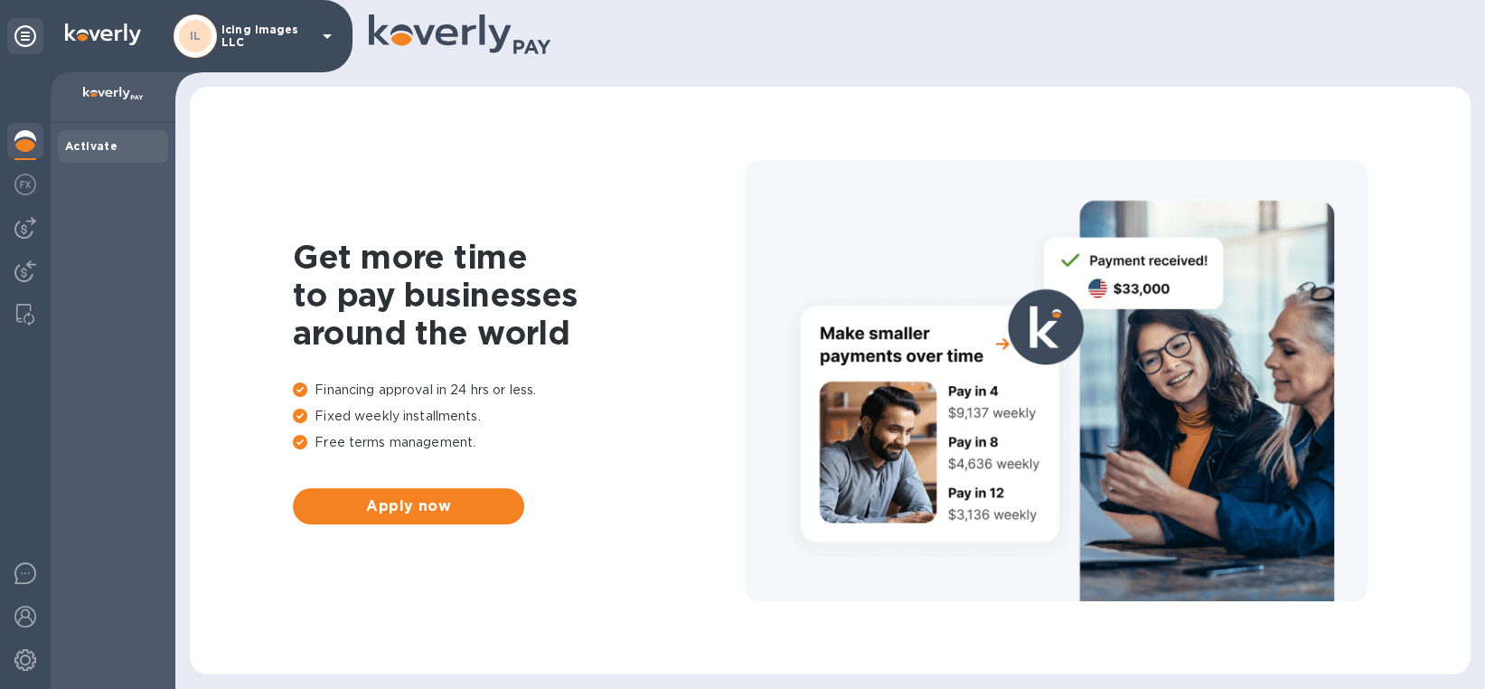
click at [99, 143] on b "Activate" at bounding box center [91, 146] width 52 height 14
click at [319, 34] on icon at bounding box center [327, 36] width 22 height 22
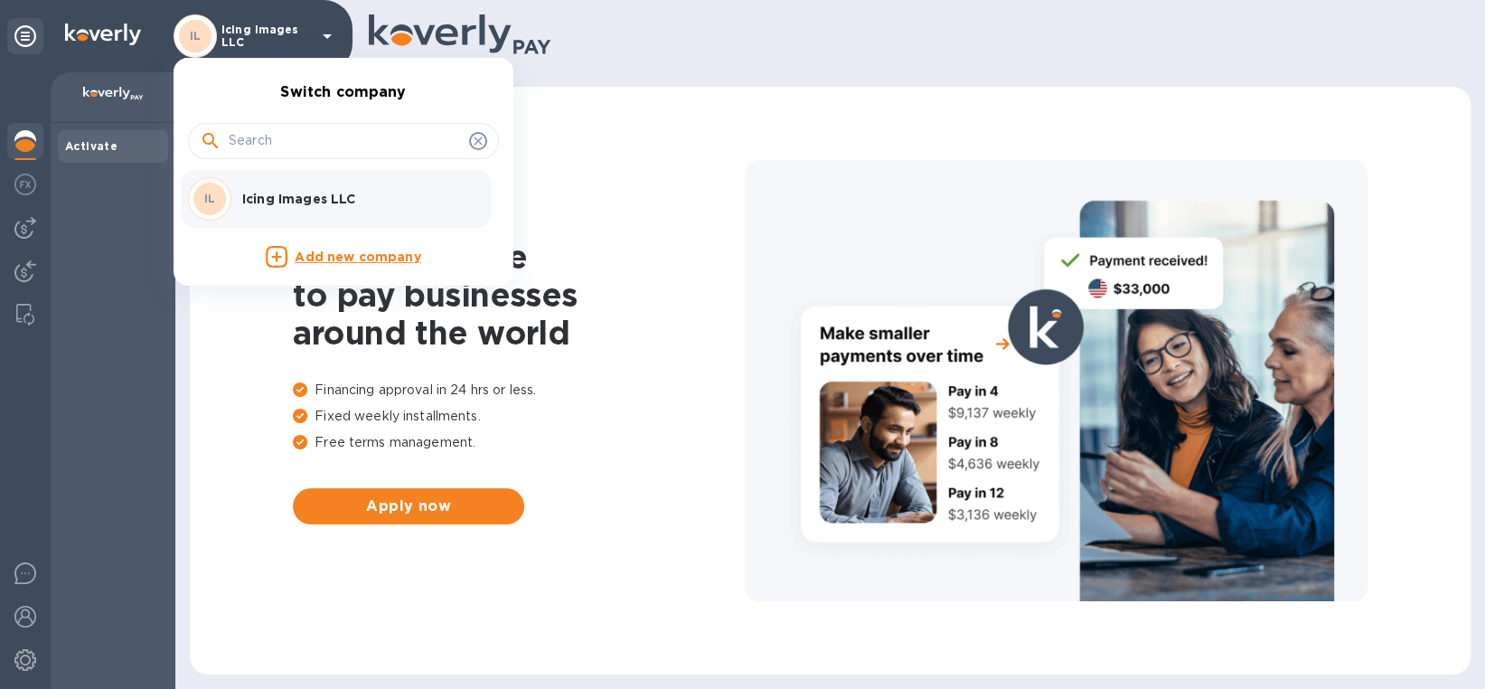
click at [319, 34] on div at bounding box center [742, 344] width 1485 height 689
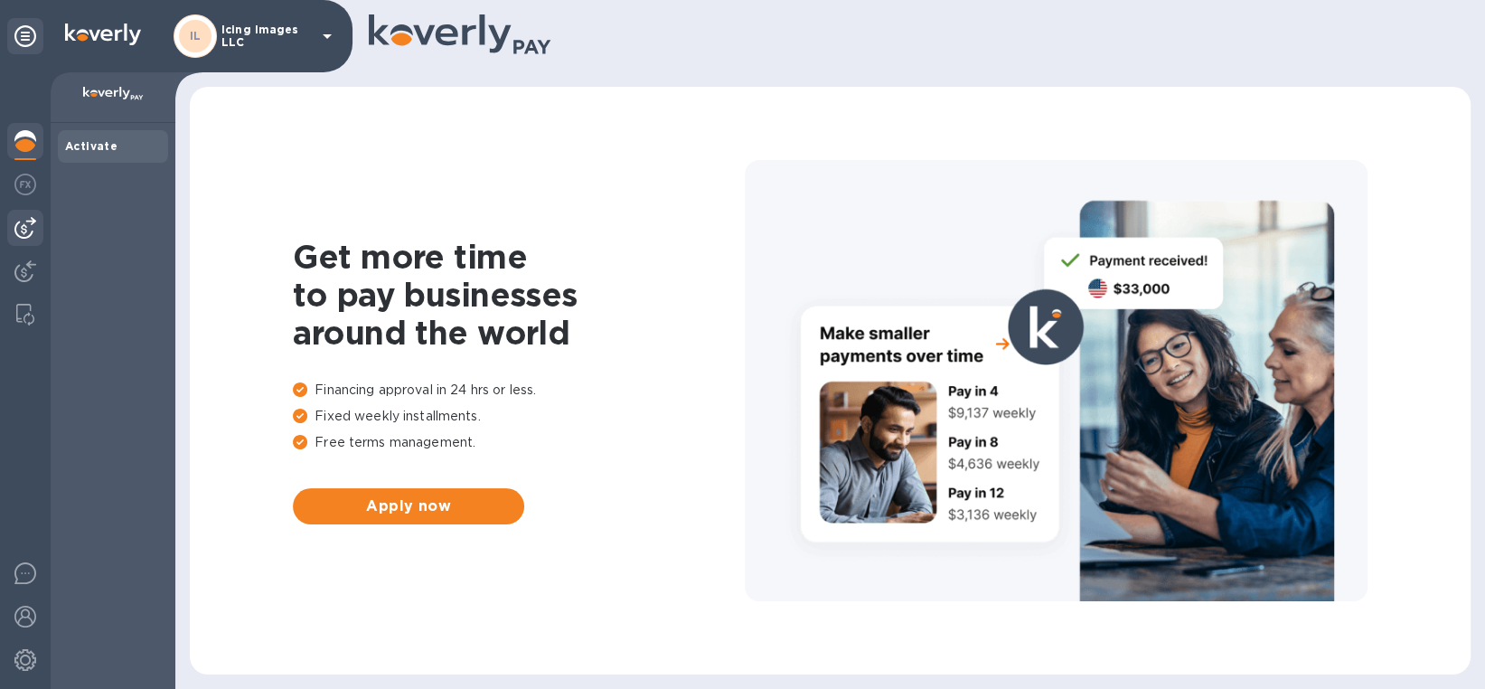
click at [25, 234] on img at bounding box center [25, 228] width 22 height 22
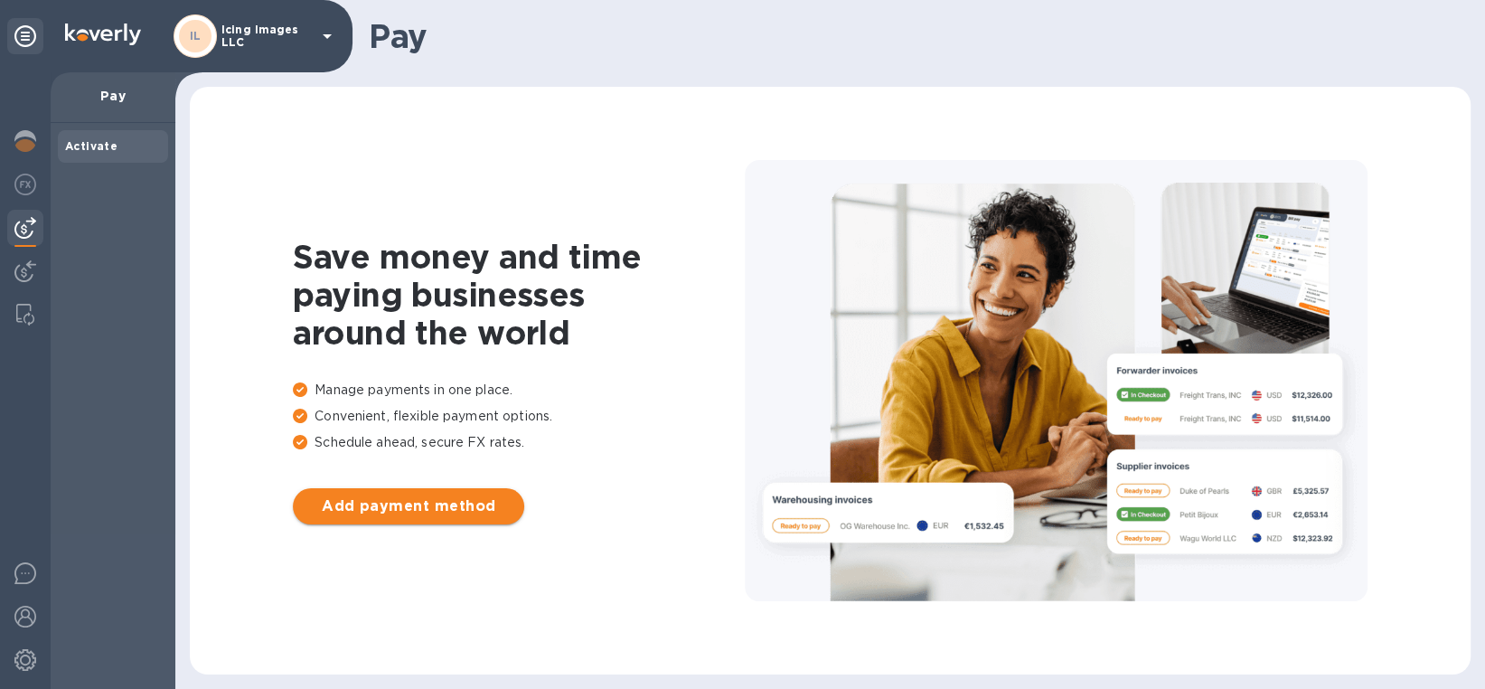
click at [431, 510] on span "Add payment method" at bounding box center [408, 506] width 203 height 22
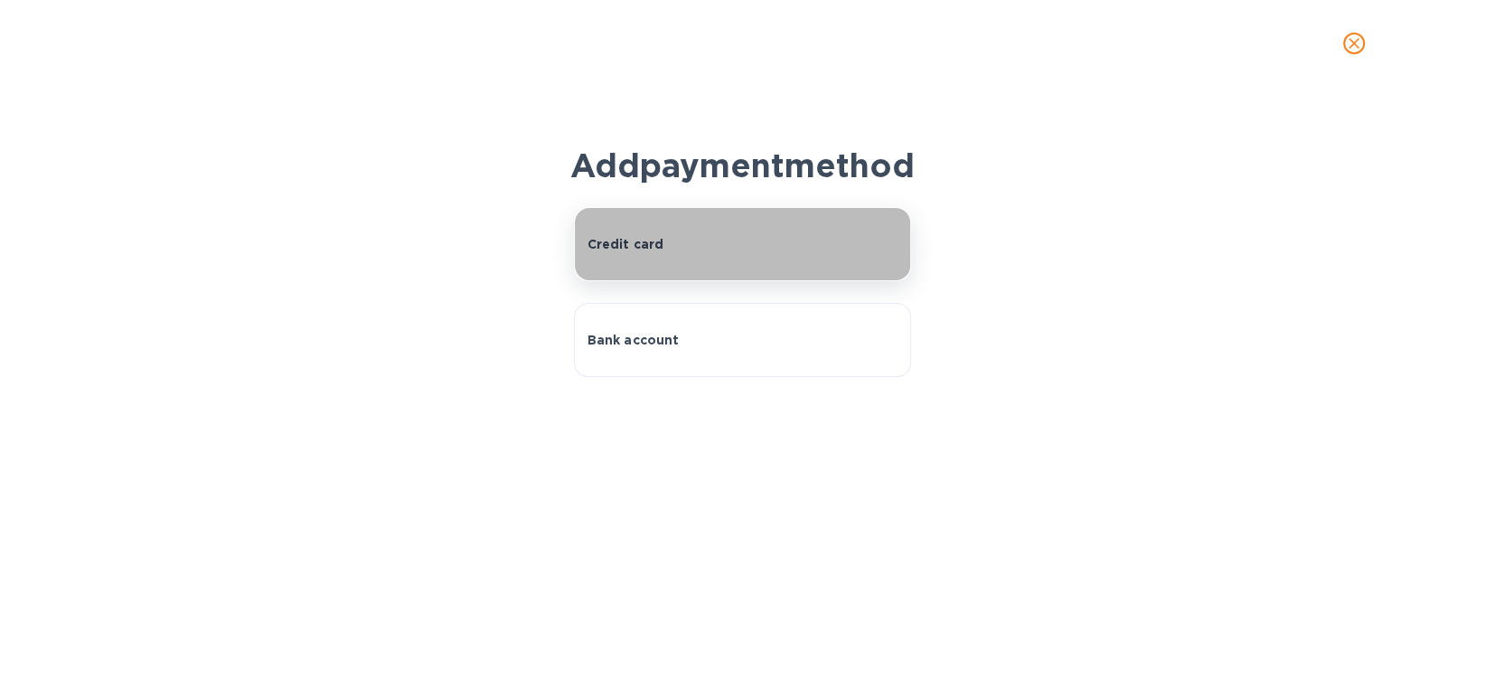
click at [718, 253] on div "Credit card" at bounding box center [743, 244] width 311 height 18
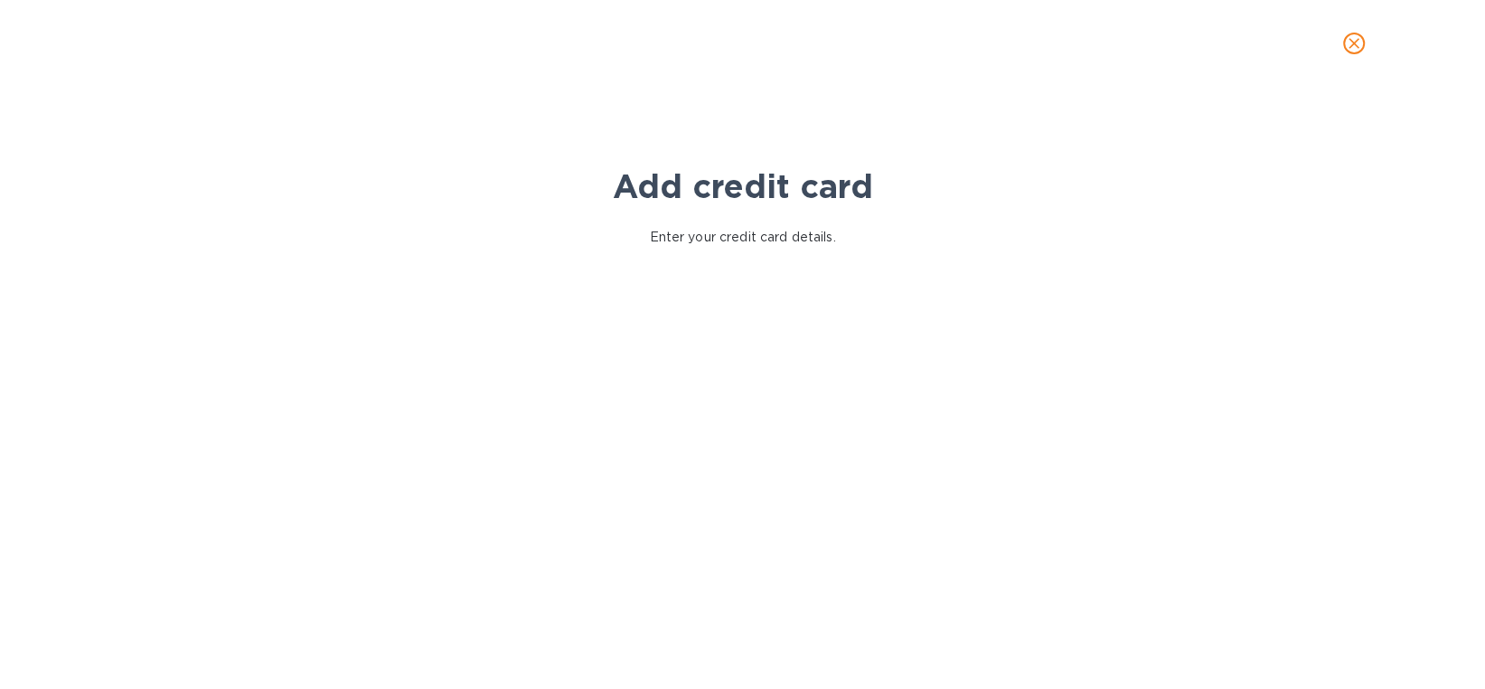
click at [1350, 38] on icon "close" at bounding box center [1354, 43] width 18 height 18
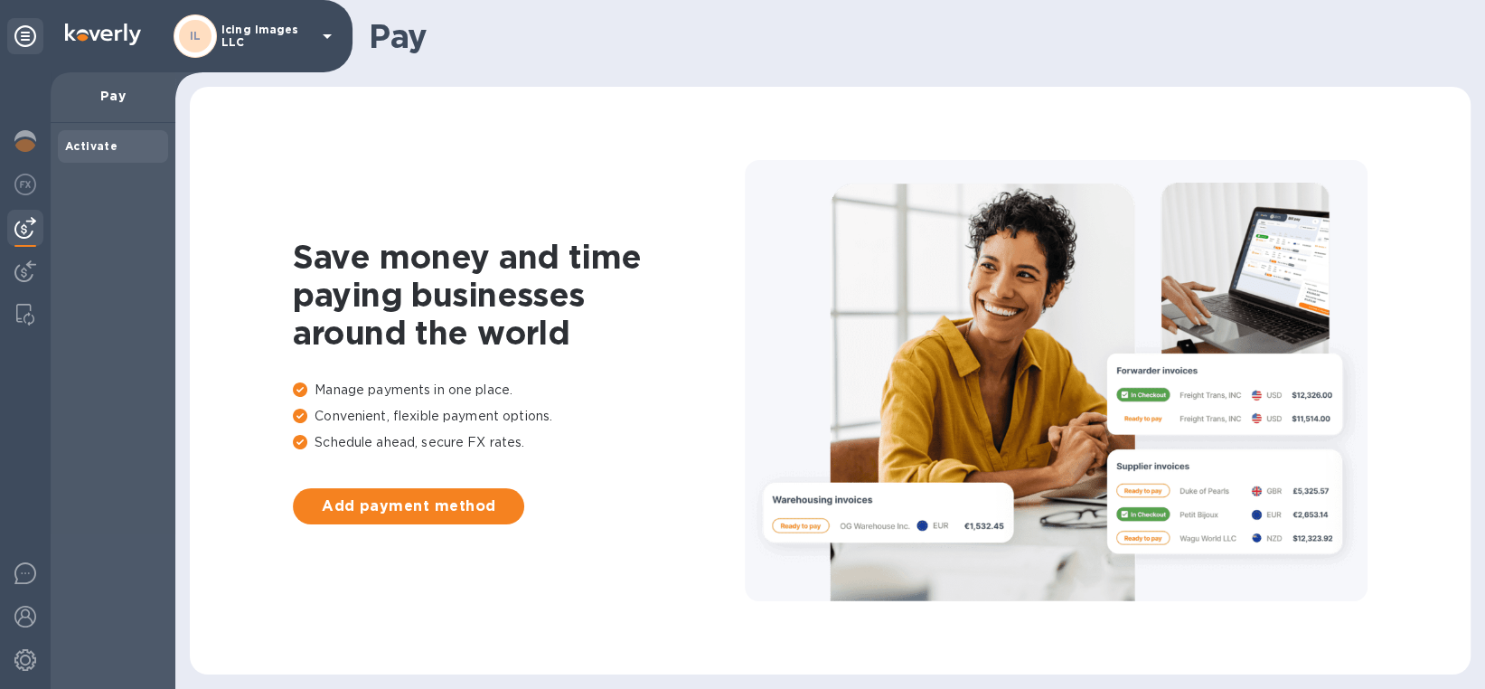
click at [78, 150] on b "Activate" at bounding box center [91, 146] width 52 height 14
click at [86, 146] on b "Activate" at bounding box center [91, 146] width 52 height 14
click at [25, 569] on img at bounding box center [25, 573] width 22 height 22
click at [26, 618] on img at bounding box center [25, 617] width 22 height 22
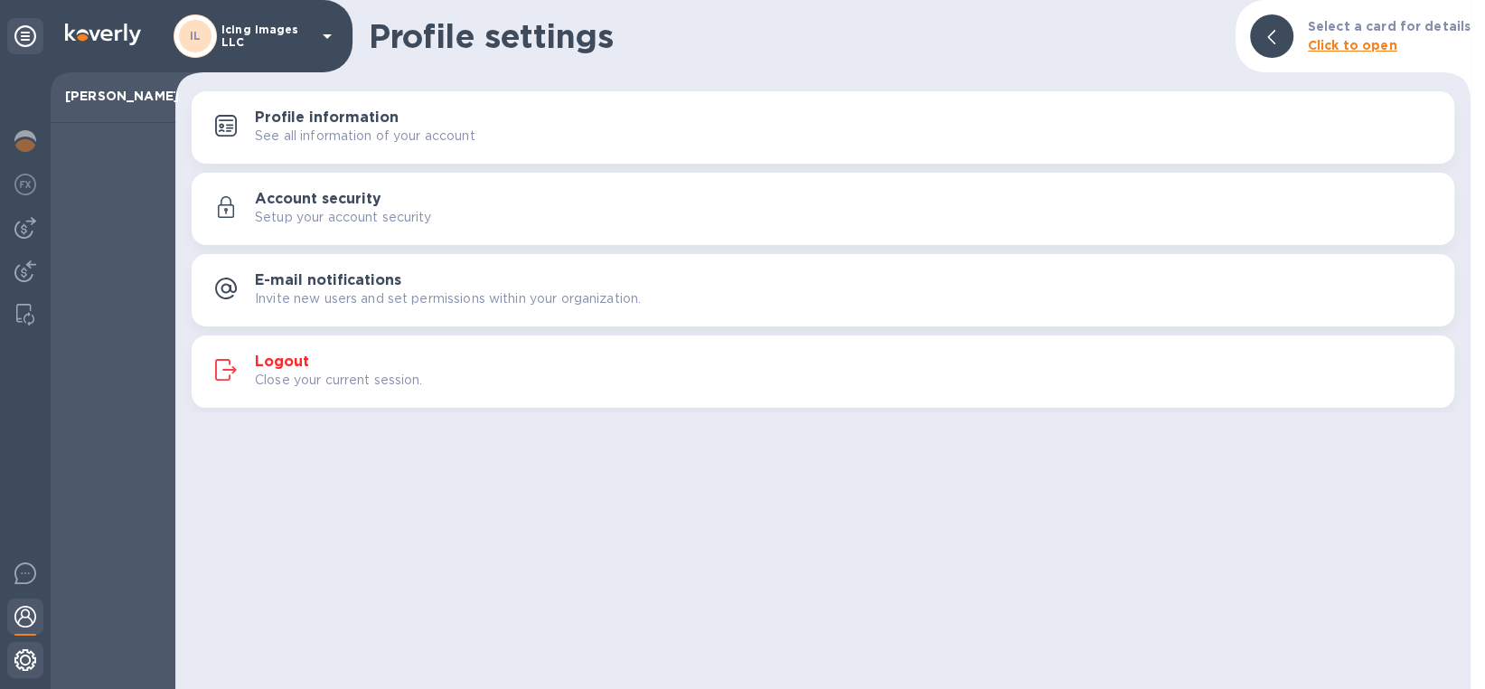
click at [24, 659] on img at bounding box center [25, 660] width 22 height 22
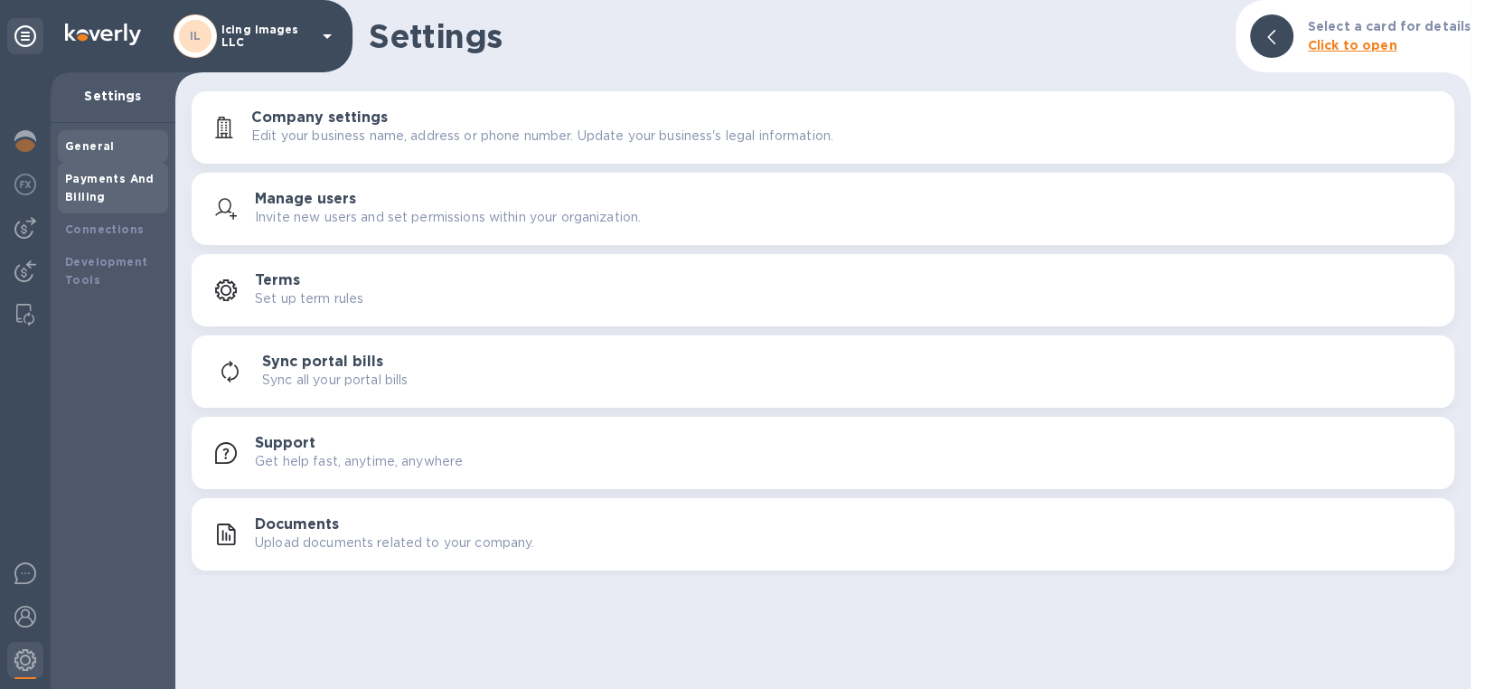
click at [90, 183] on b "Payments And Billing" at bounding box center [109, 188] width 89 height 32
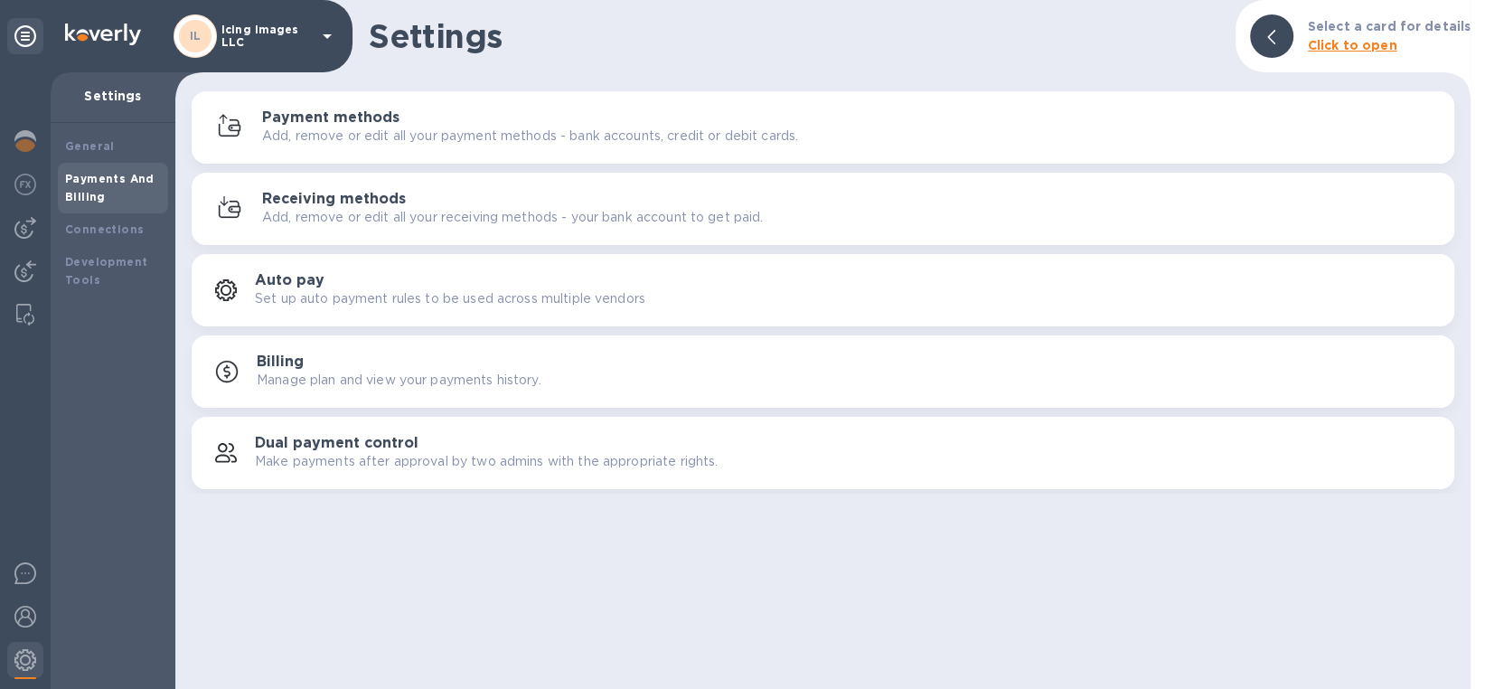
click at [360, 127] on p "Add, remove or edit all your payment methods - bank accounts, credit or debit c…" at bounding box center [530, 136] width 536 height 19
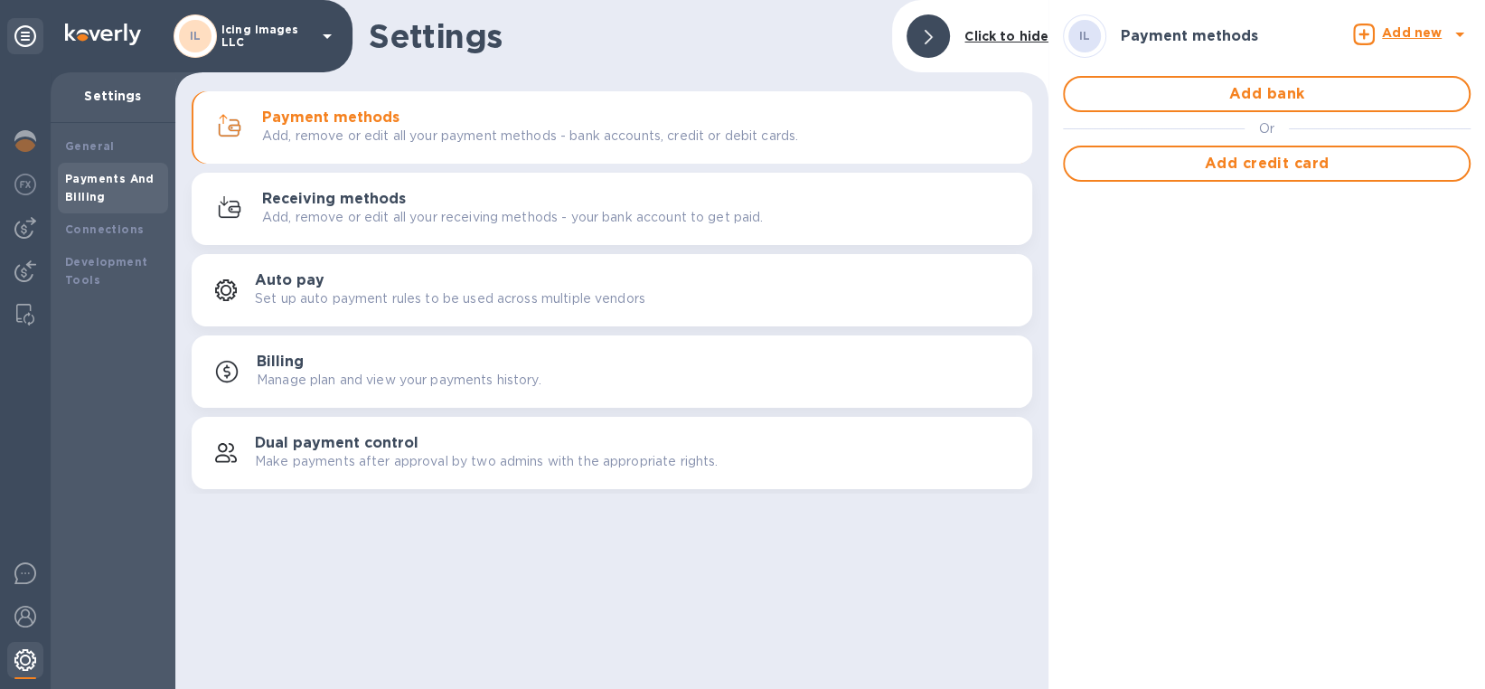
click at [24, 656] on img at bounding box center [25, 660] width 22 height 22
click at [25, 656] on img at bounding box center [25, 660] width 22 height 22
click at [934, 42] on div at bounding box center [928, 35] width 43 height 43
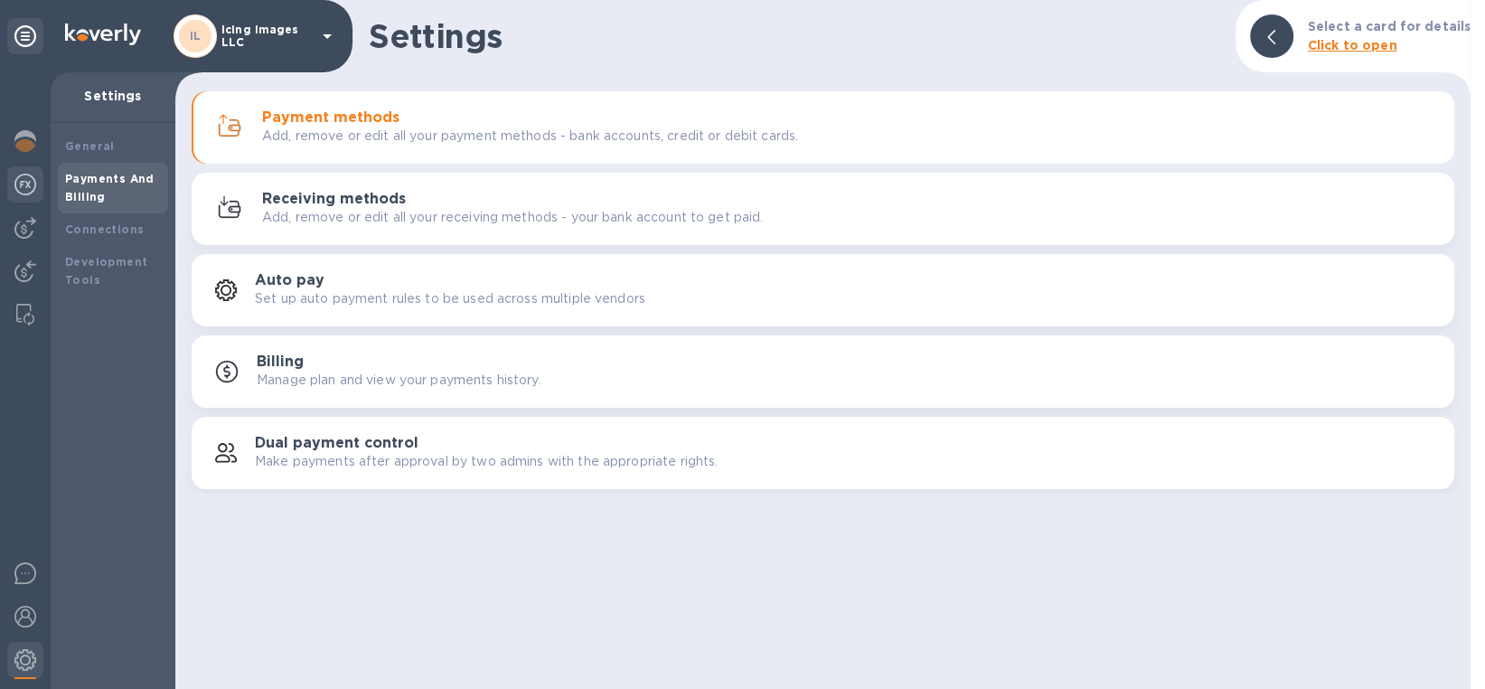
click at [27, 186] on img at bounding box center [25, 185] width 22 height 22
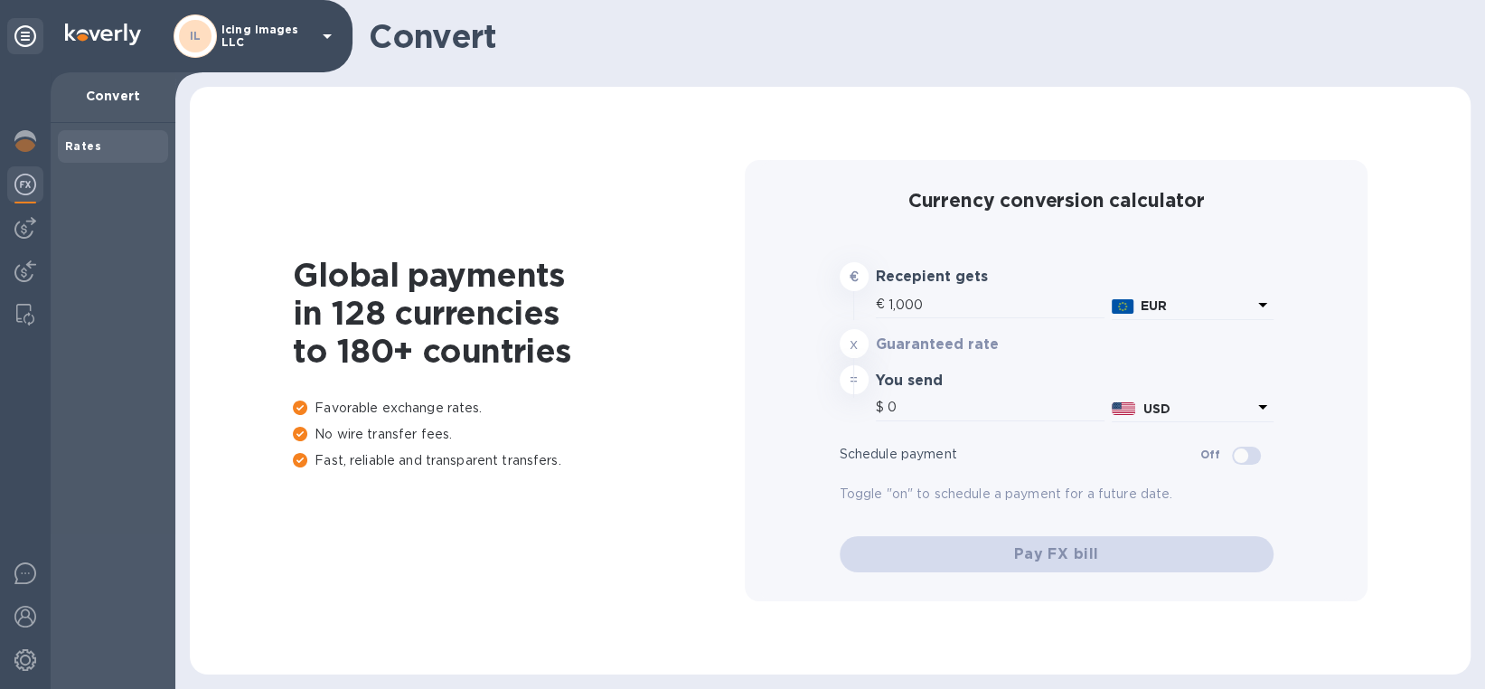
type input "1,172.75"
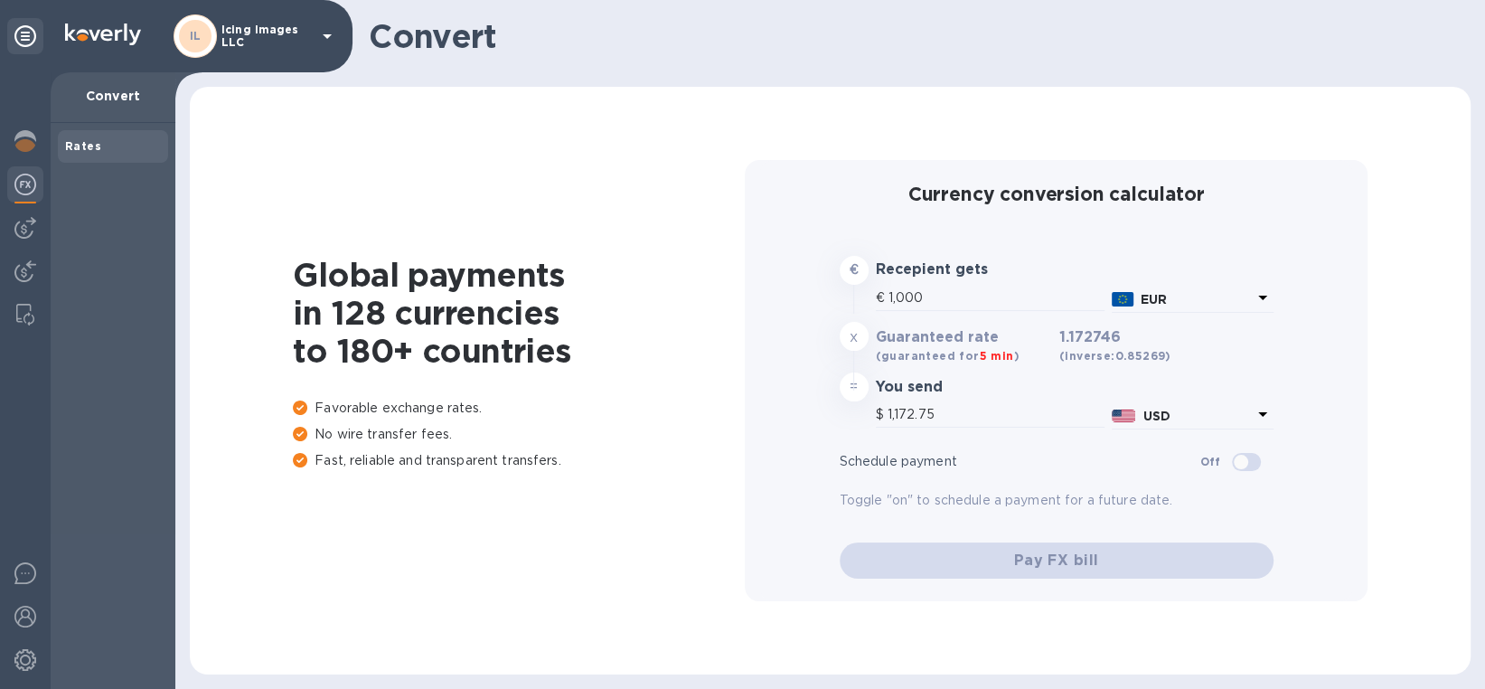
click at [1047, 562] on div "Pay FX bill" at bounding box center [1057, 551] width 448 height 69
click at [1033, 556] on div "Pay FX bill" at bounding box center [1057, 551] width 448 height 69
click at [30, 238] on div at bounding box center [25, 228] width 36 height 36
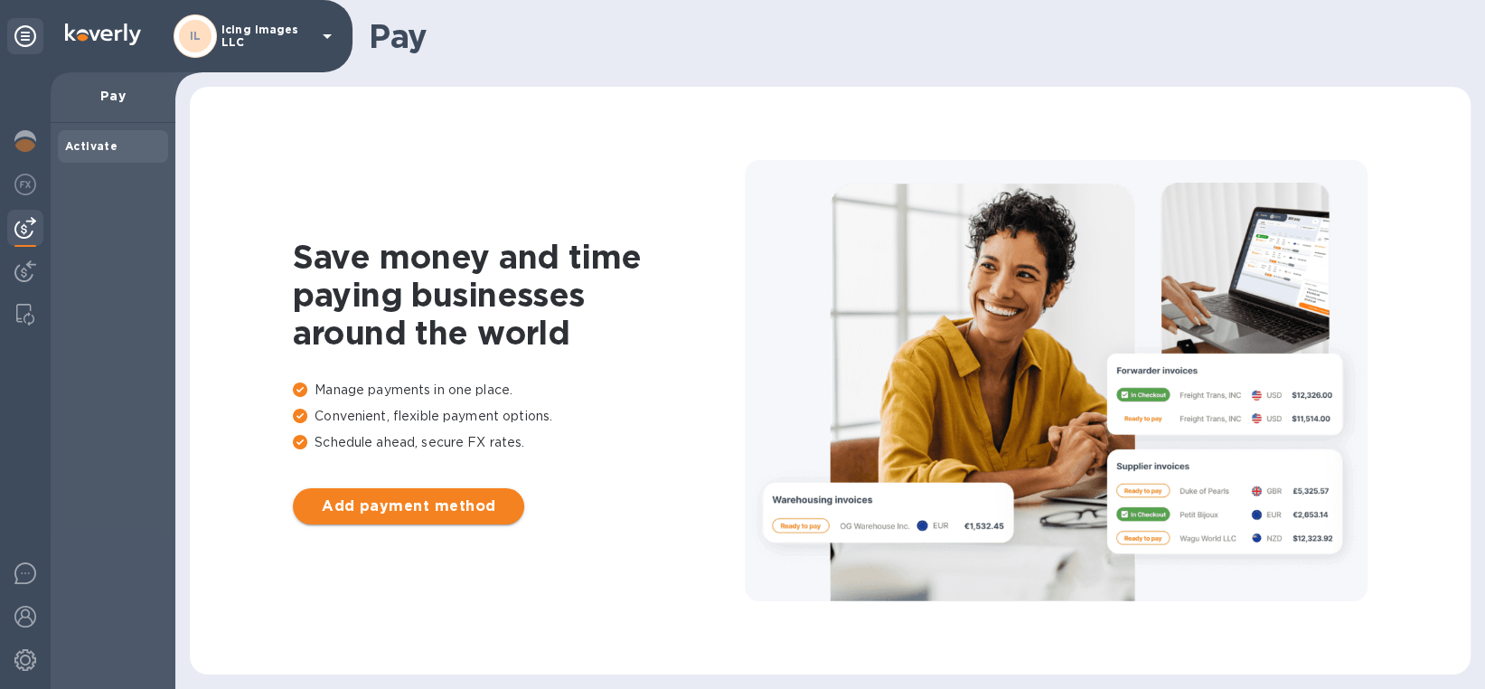
click at [391, 513] on span "Add payment method" at bounding box center [408, 506] width 203 height 22
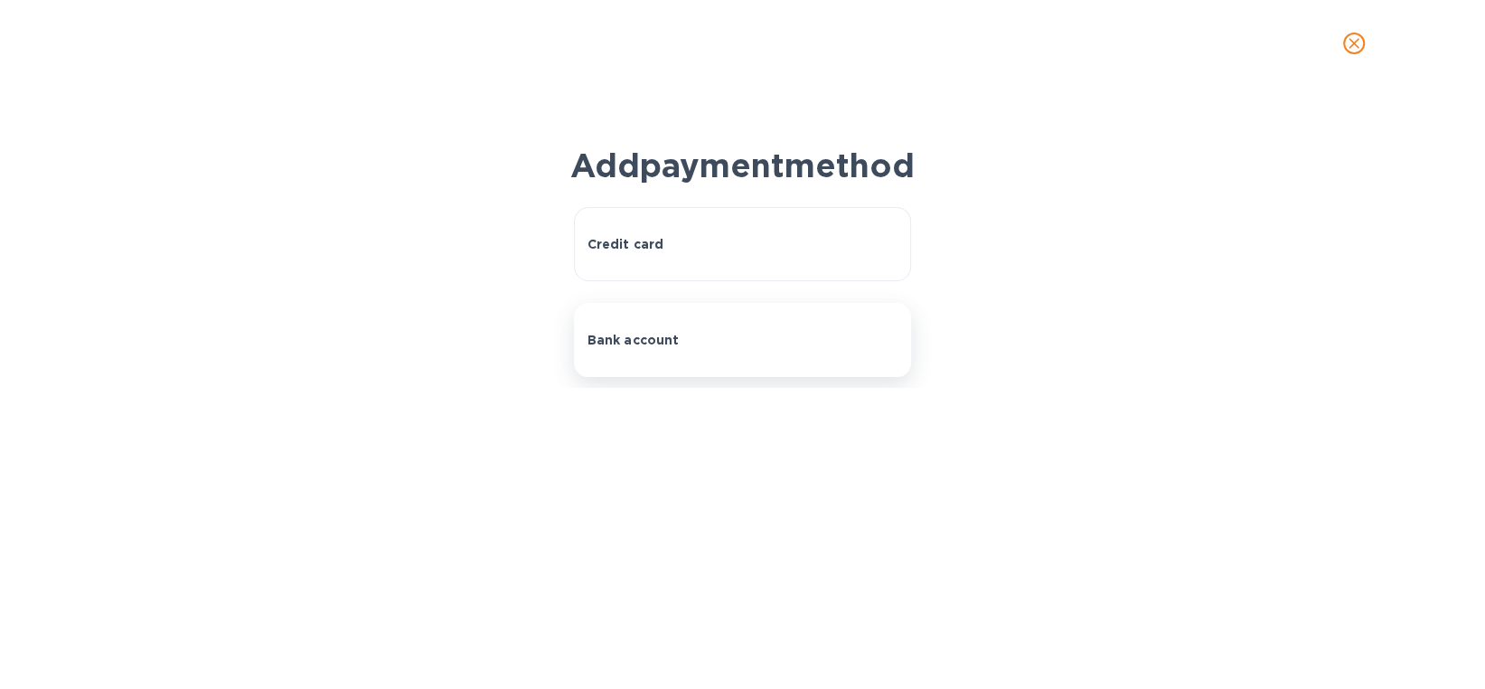
click at [767, 364] on button "Bank account" at bounding box center [743, 340] width 338 height 74
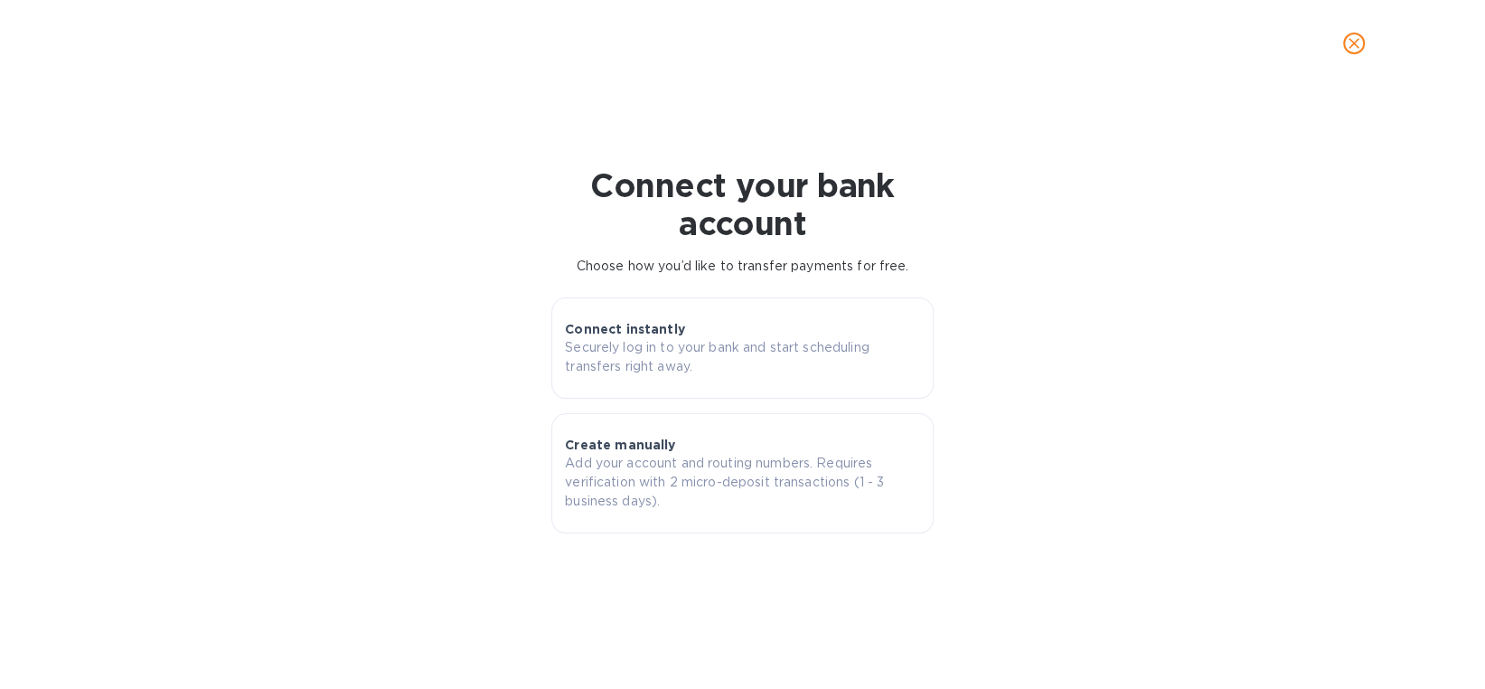
click at [1356, 42] on icon "close" at bounding box center [1354, 43] width 18 height 18
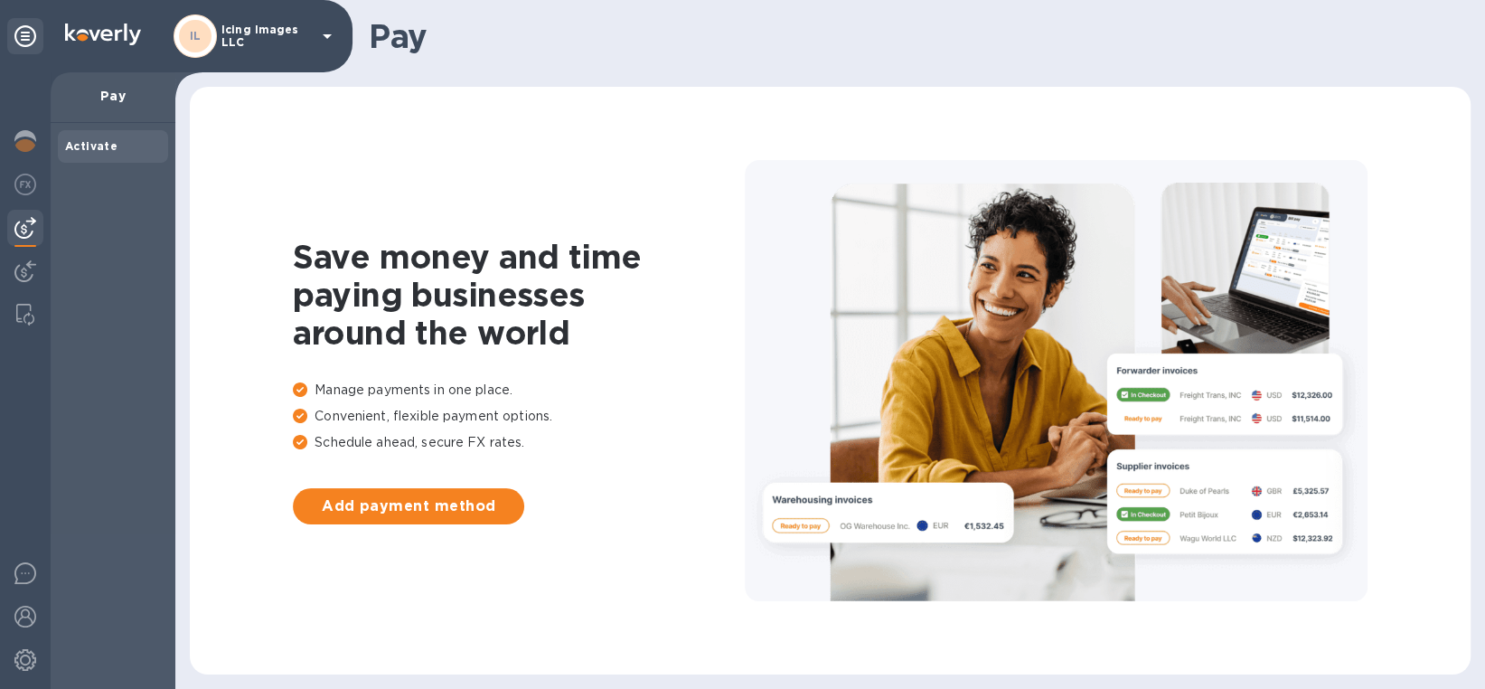
click at [413, 43] on h1 "Pay" at bounding box center [913, 36] width 1088 height 38
click at [24, 181] on img at bounding box center [25, 185] width 22 height 22
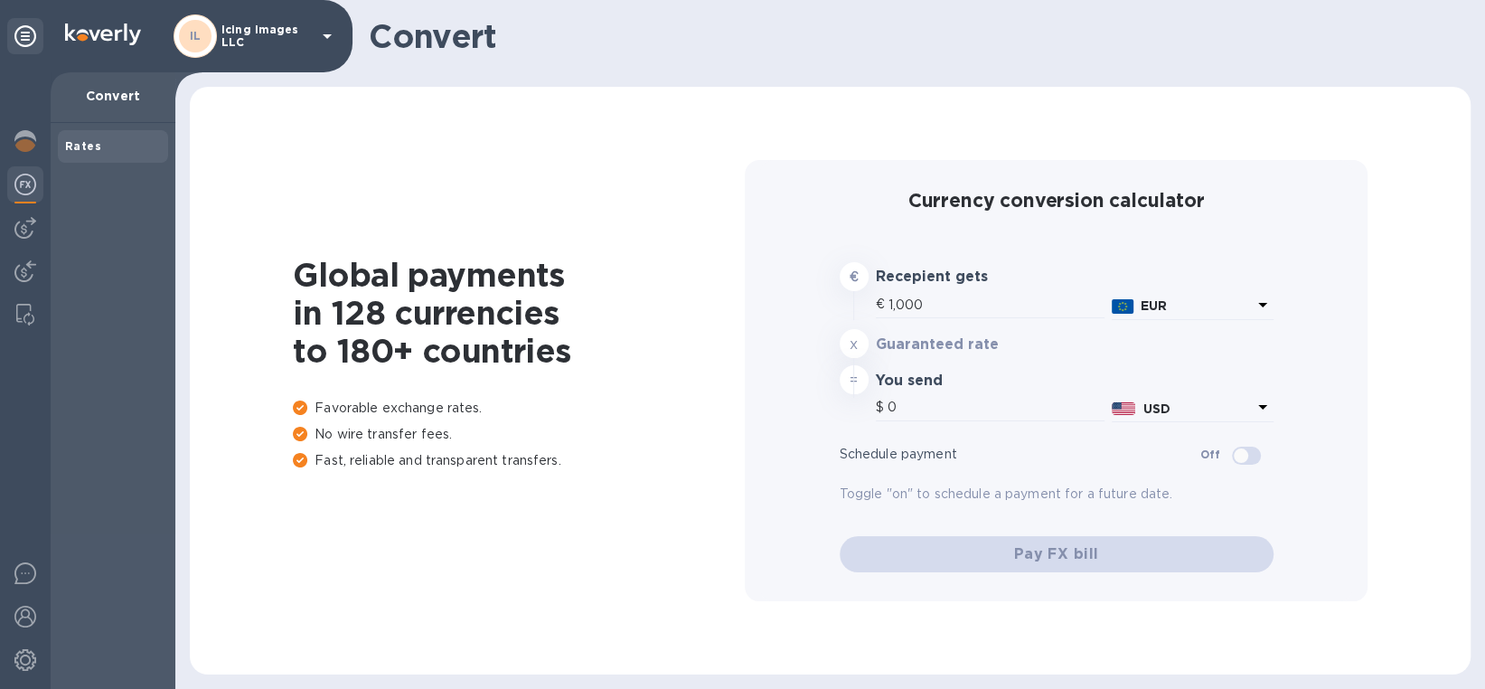
type input "1,172.75"
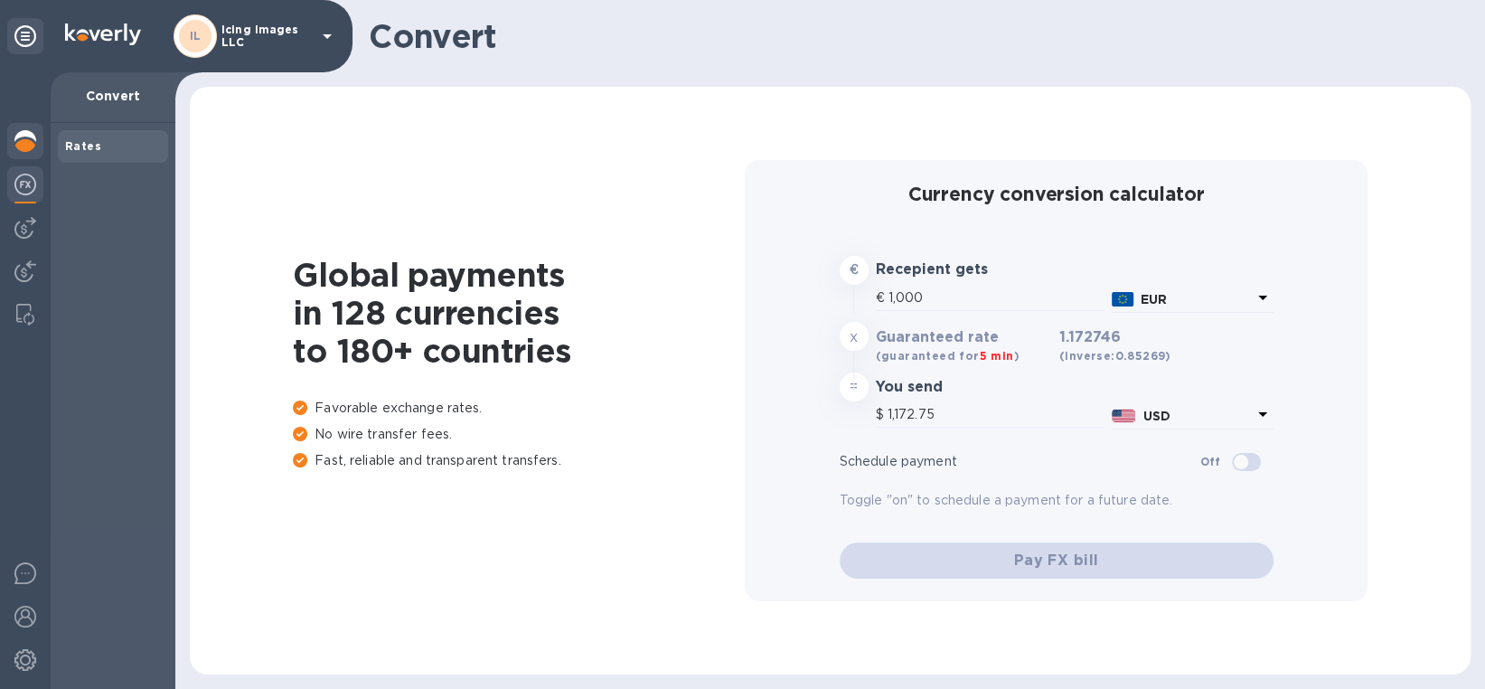
click at [19, 128] on div at bounding box center [25, 143] width 36 height 40
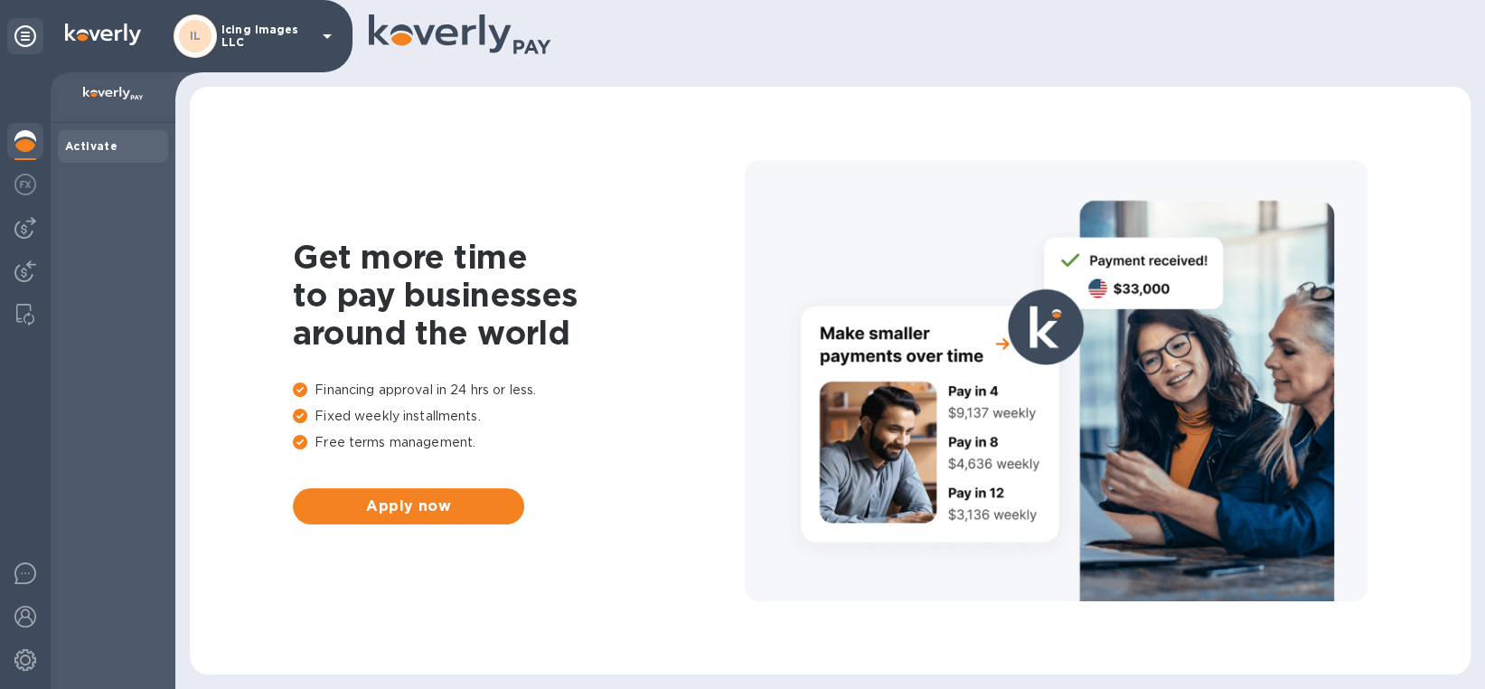
click at [106, 155] on div "Activate" at bounding box center [113, 146] width 96 height 18
click at [104, 150] on b "Activate" at bounding box center [91, 146] width 52 height 14
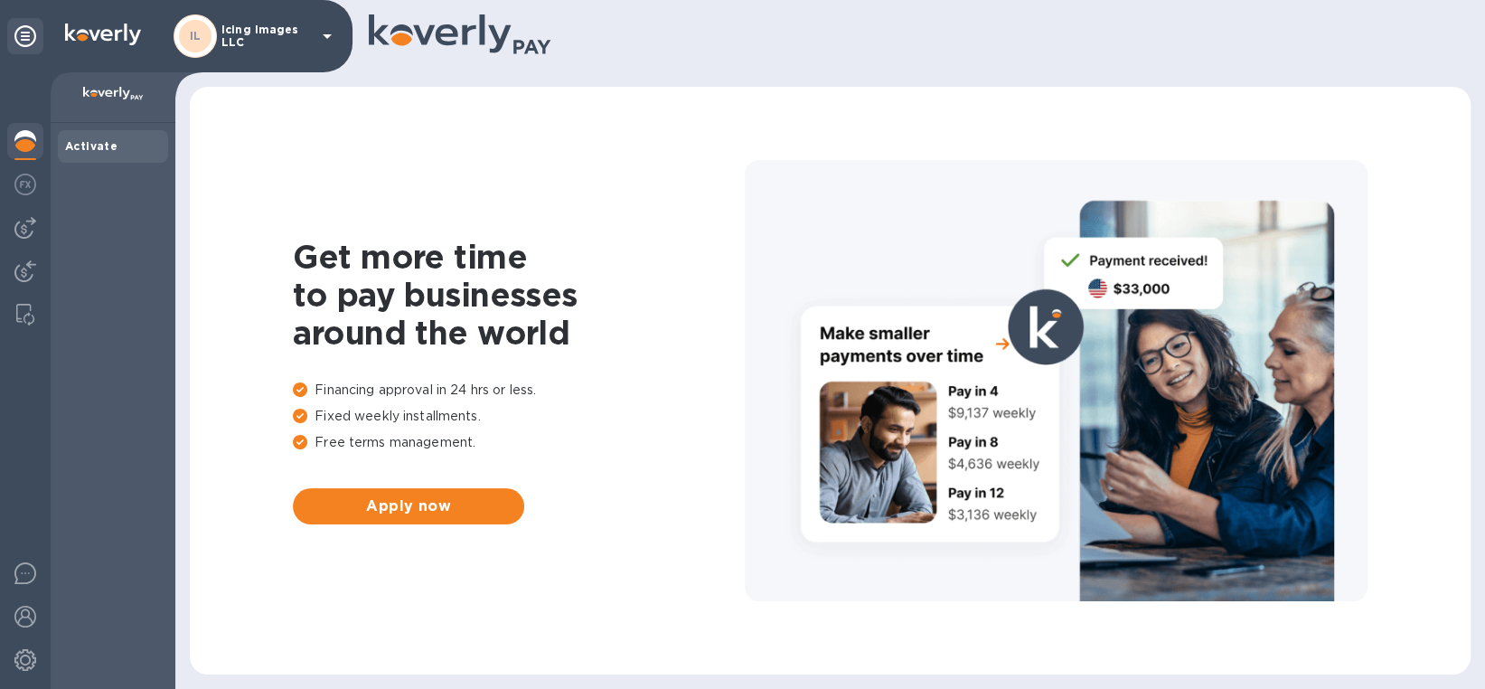
click at [436, 482] on div "Get more time to pay businesses around the world Financing approval in 24 hrs o…" at bounding box center [519, 381] width 452 height 287
click at [438, 520] on button "Apply now" at bounding box center [408, 506] width 231 height 36
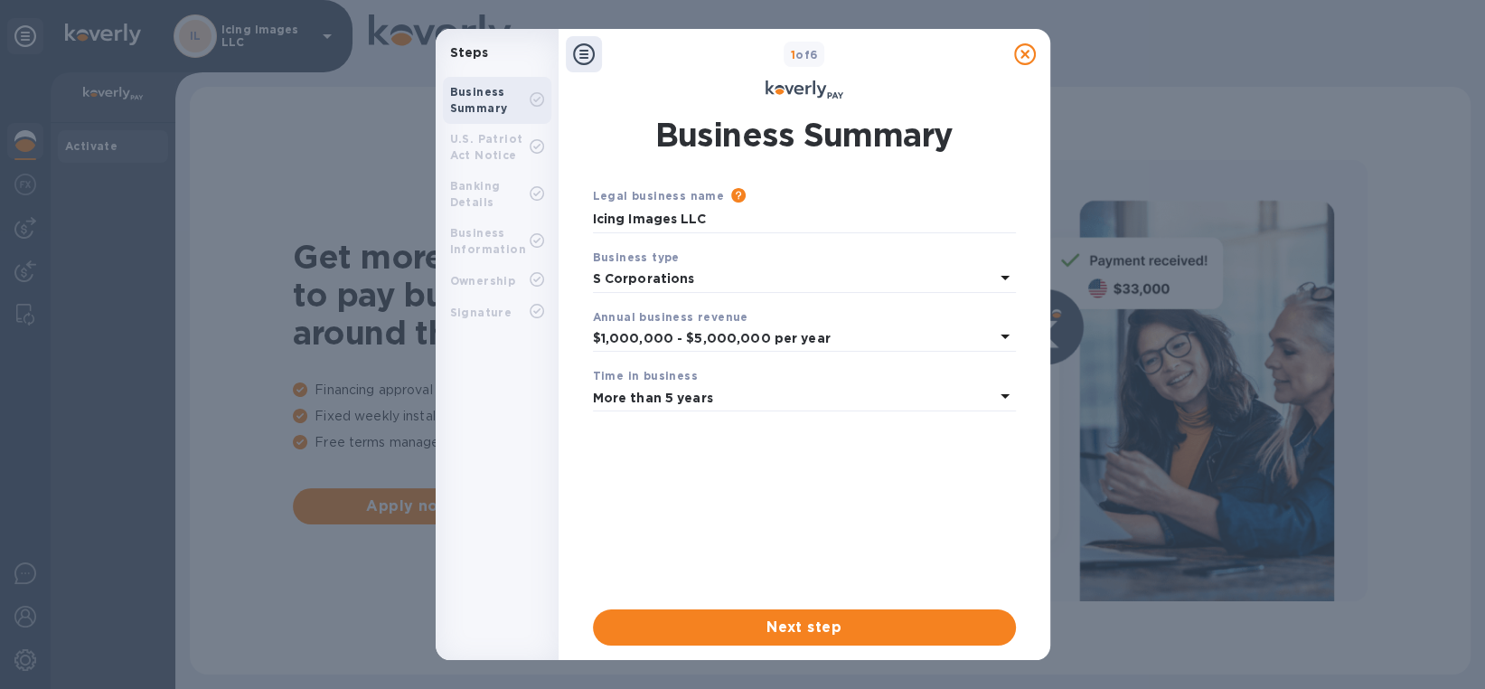
click at [465, 198] on b "Banking Details" at bounding box center [475, 194] width 51 height 30
click at [591, 55] on icon at bounding box center [584, 54] width 22 height 22
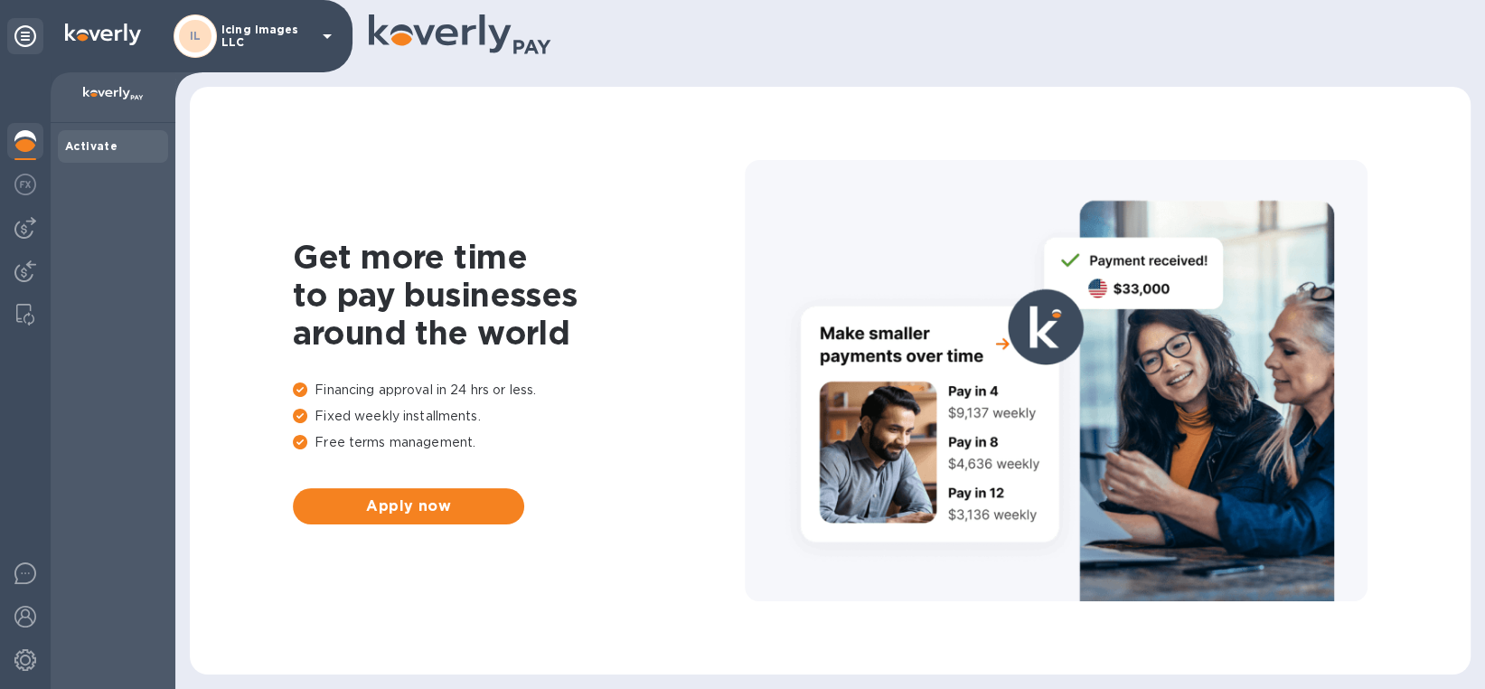
click at [85, 93] on img at bounding box center [113, 94] width 61 height 14
click at [28, 37] on icon at bounding box center [25, 36] width 22 height 22
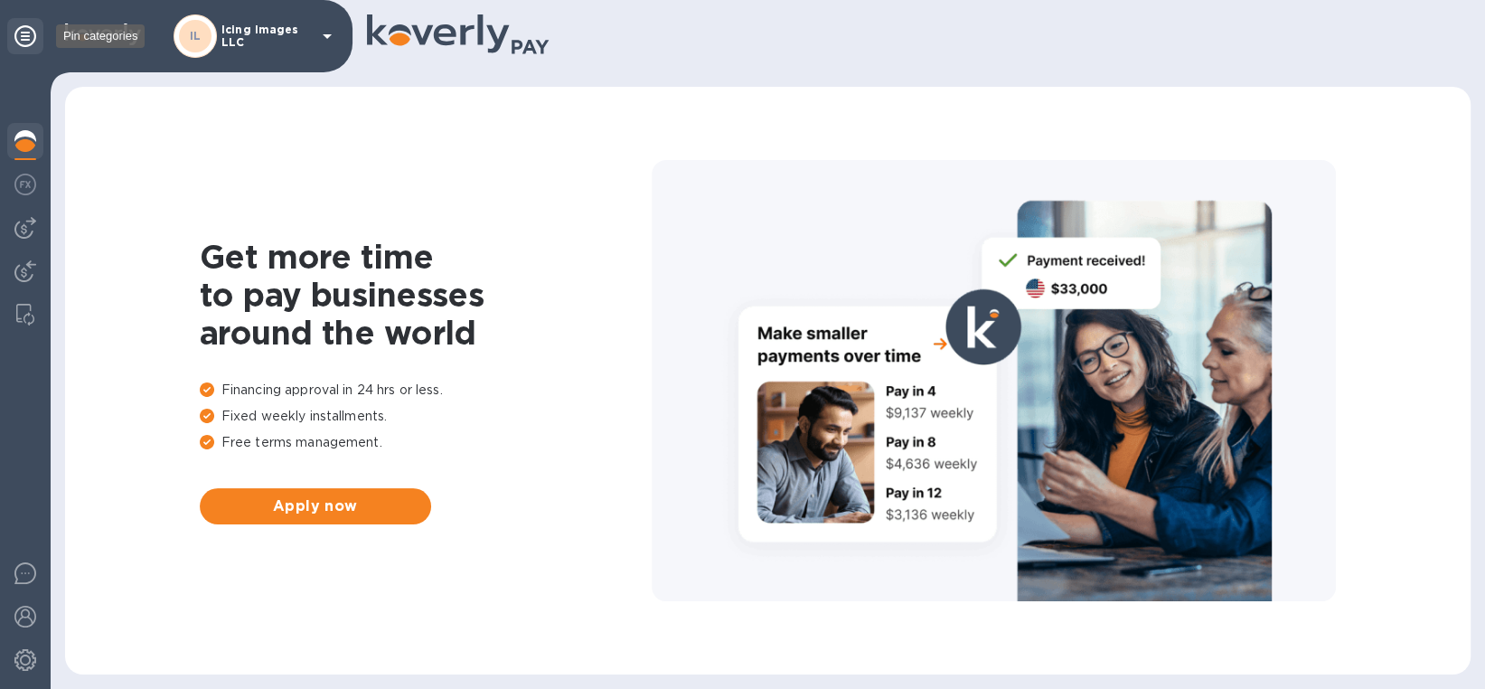
click at [28, 37] on icon at bounding box center [25, 36] width 22 height 22
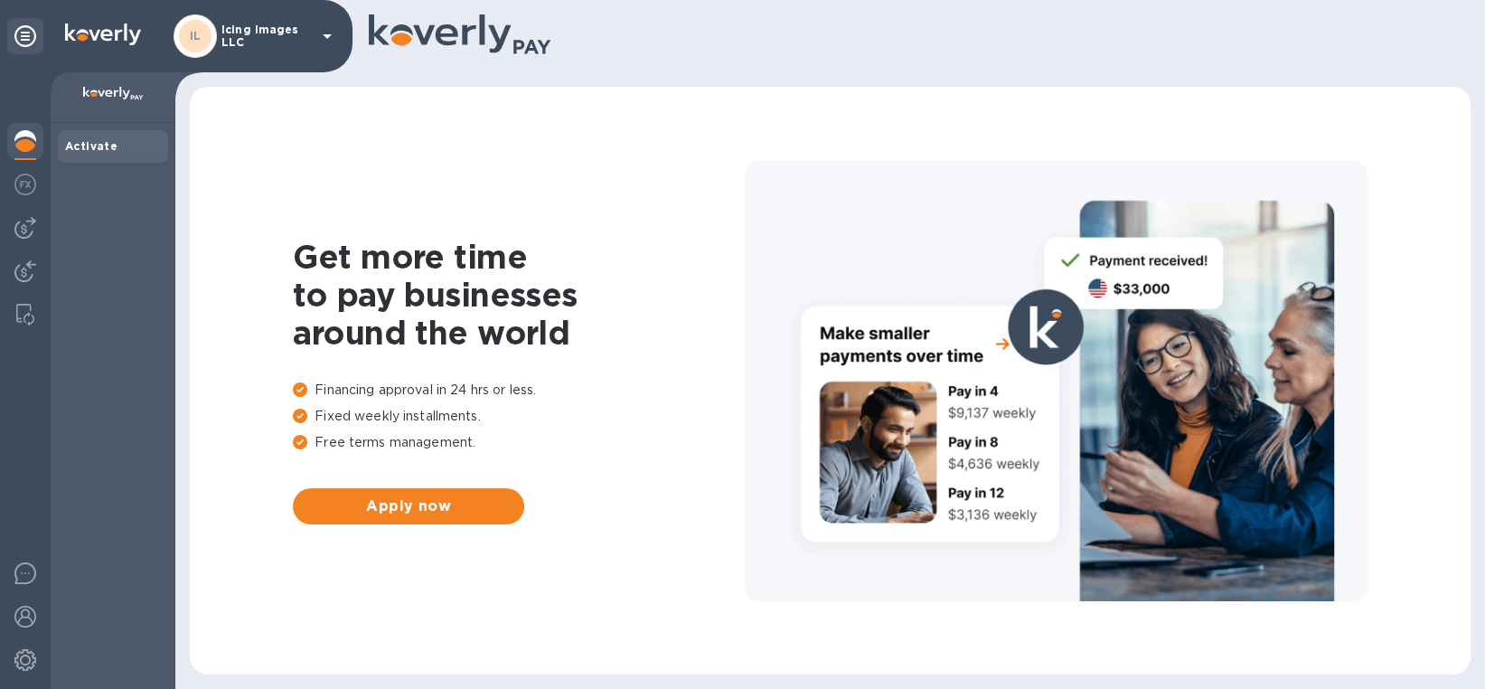
click at [118, 33] on img at bounding box center [103, 35] width 76 height 22
